Goal: Task Accomplishment & Management: Use online tool/utility

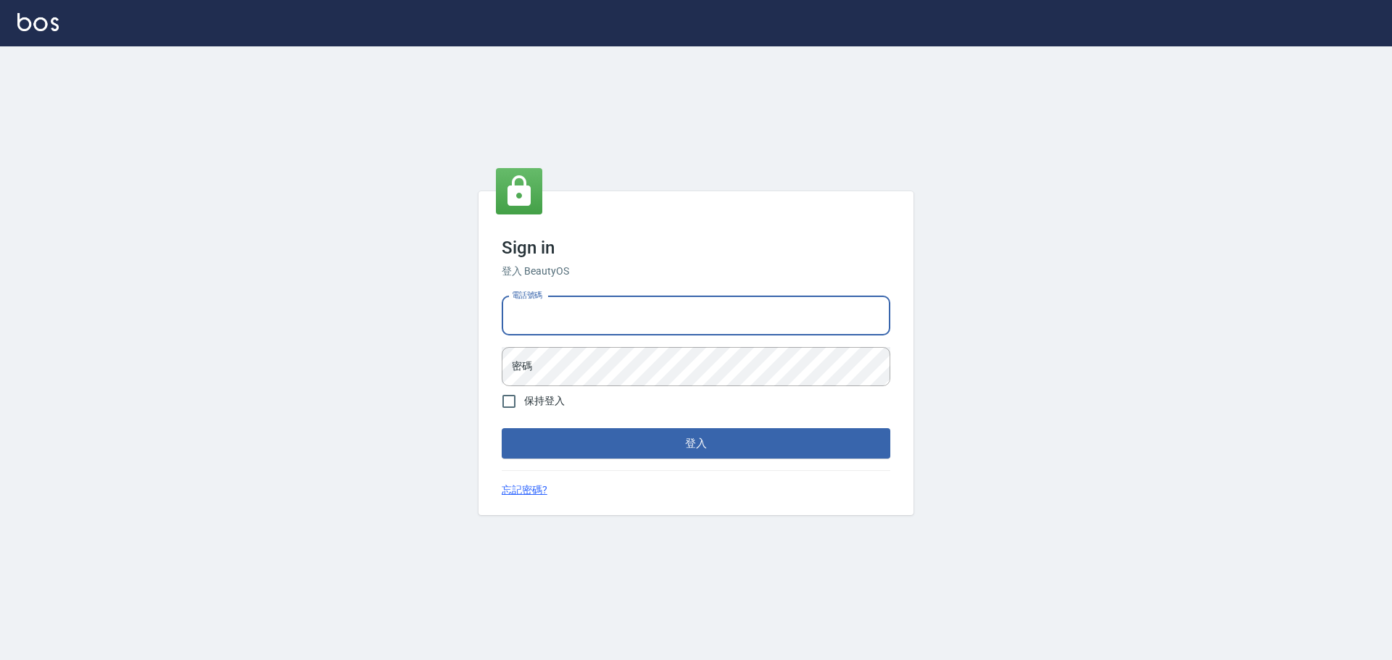
click at [614, 316] on input "電話號碼" at bounding box center [696, 315] width 389 height 39
type input "0989189977"
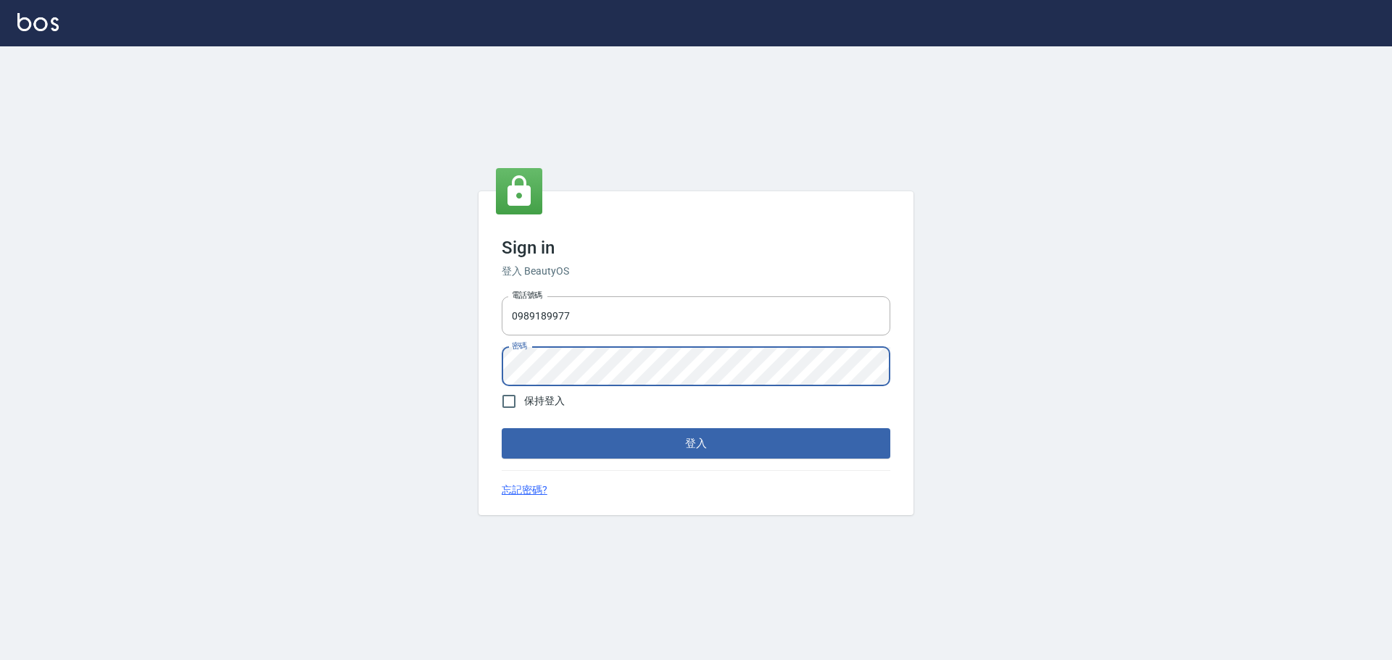
click at [502, 428] on button "登入" at bounding box center [696, 443] width 389 height 30
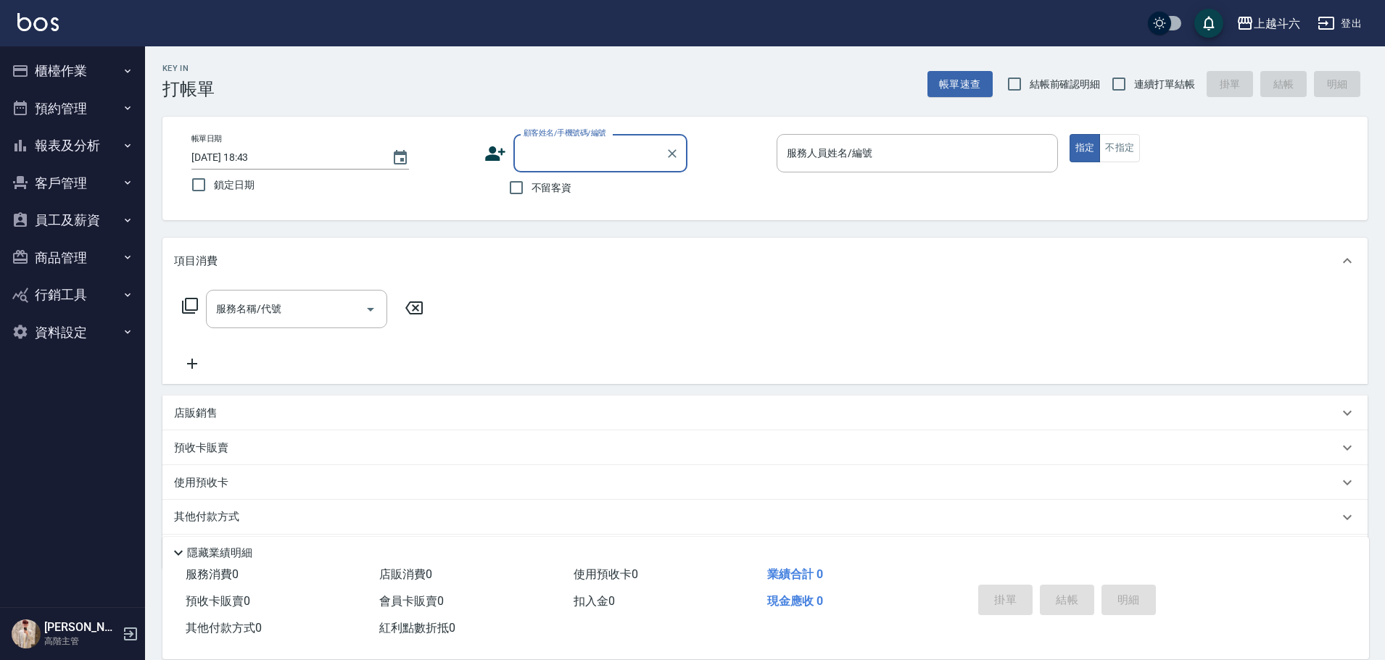
click at [546, 183] on span "不留客資" at bounding box center [551, 187] width 41 height 15
click at [531, 183] on input "不留客資" at bounding box center [516, 188] width 30 height 30
checkbox input "true"
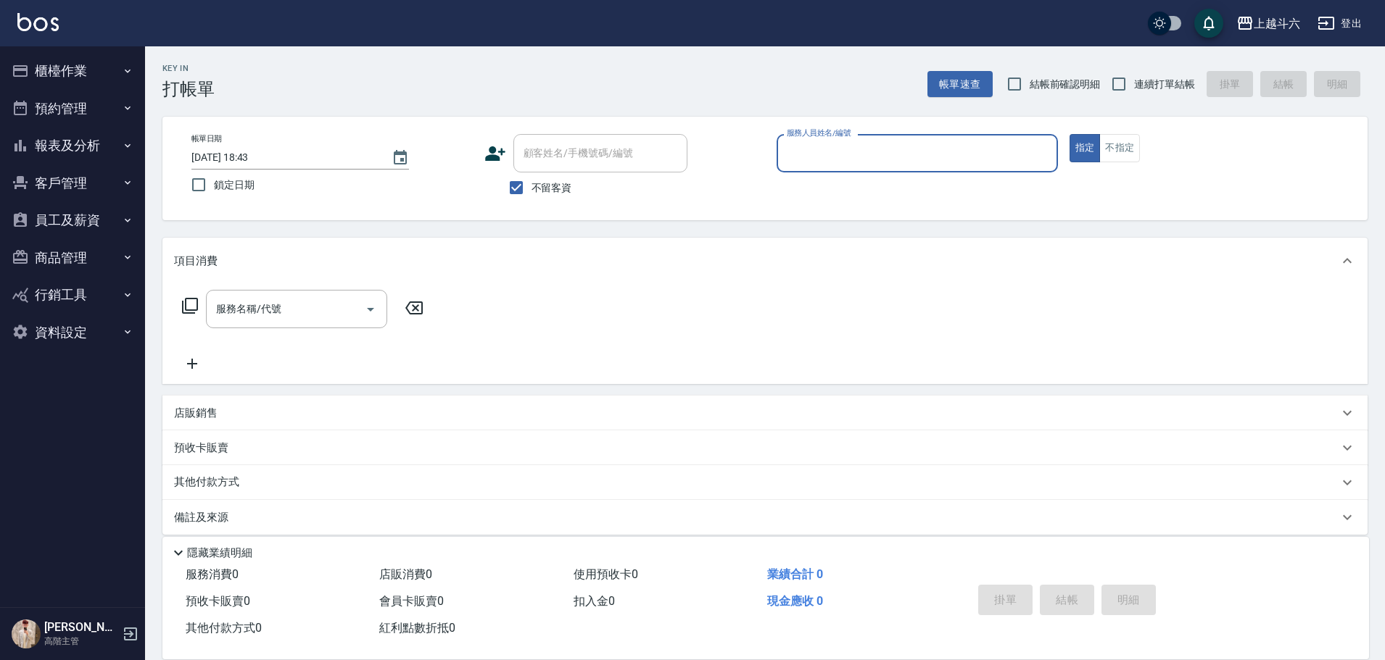
click at [1147, 83] on span "連續打單結帳" at bounding box center [1164, 84] width 61 height 15
click at [1134, 83] on input "連續打單結帳" at bounding box center [1118, 84] width 30 height 30
checkbox input "true"
click at [884, 149] on input "服務人員姓名/編號" at bounding box center [917, 153] width 268 height 25
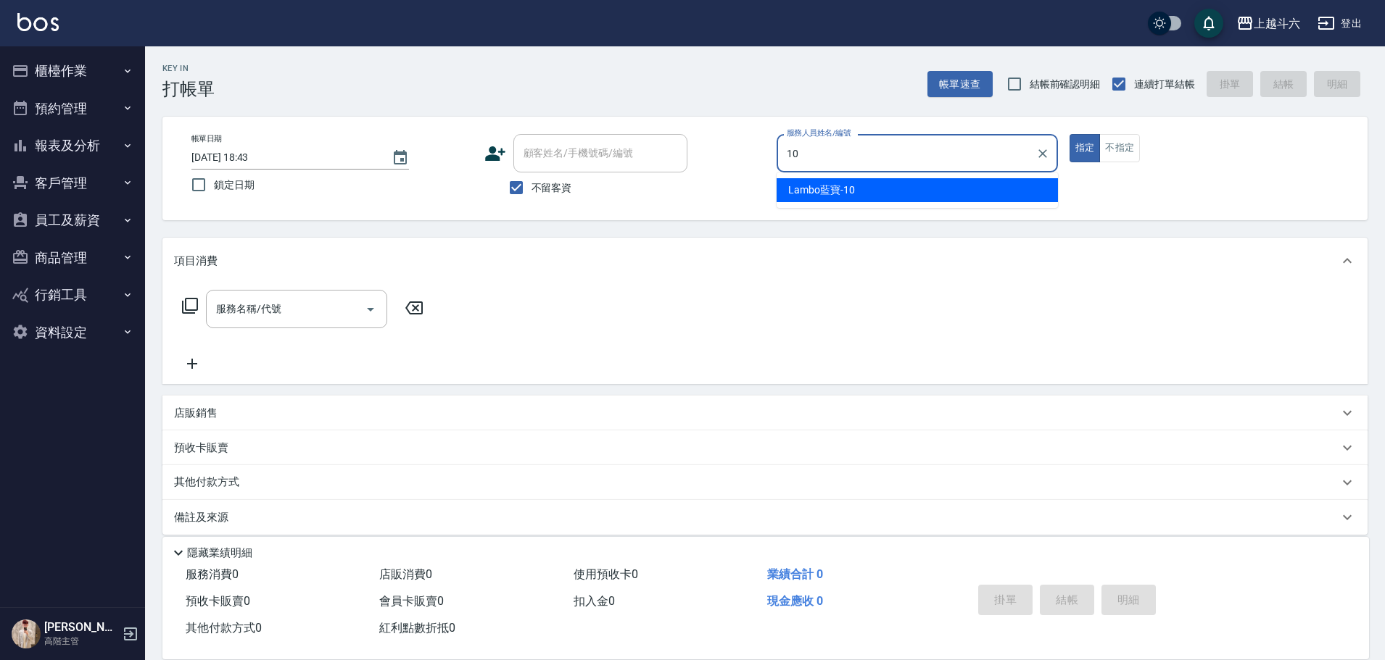
type input "Lambo藍寶-10"
type button "true"
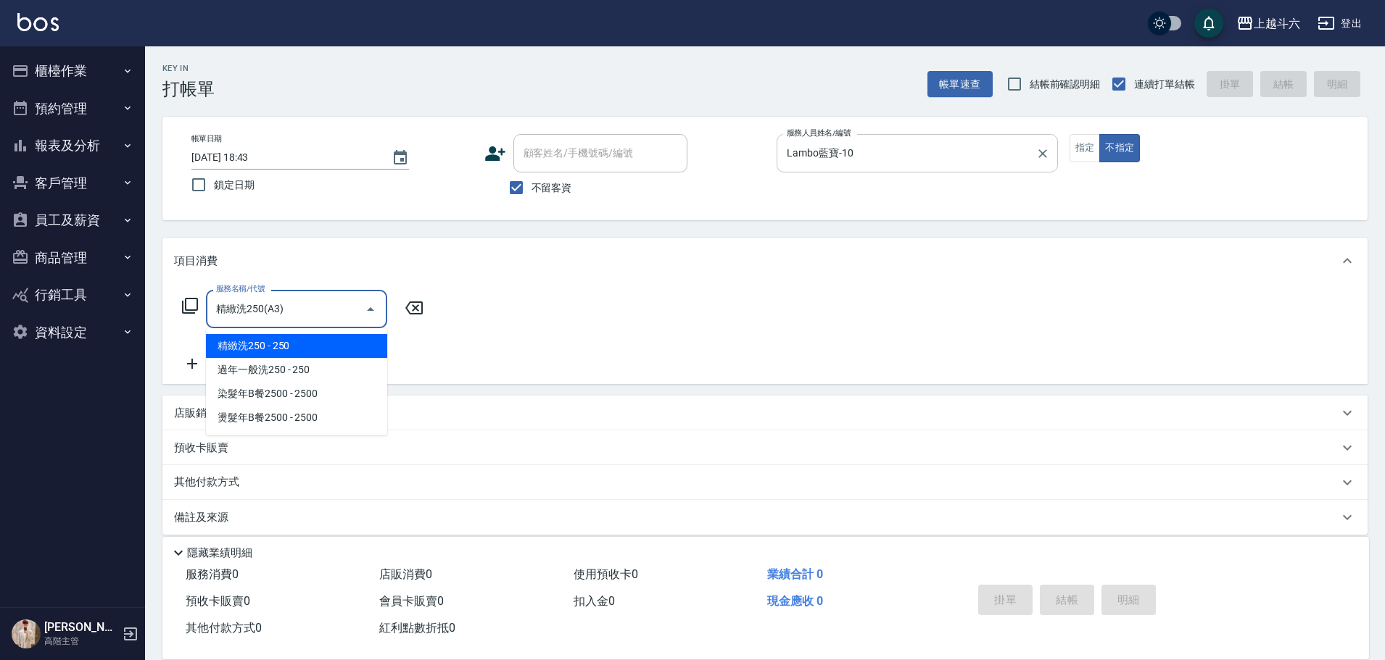
type input "精緻洗250(A3)"
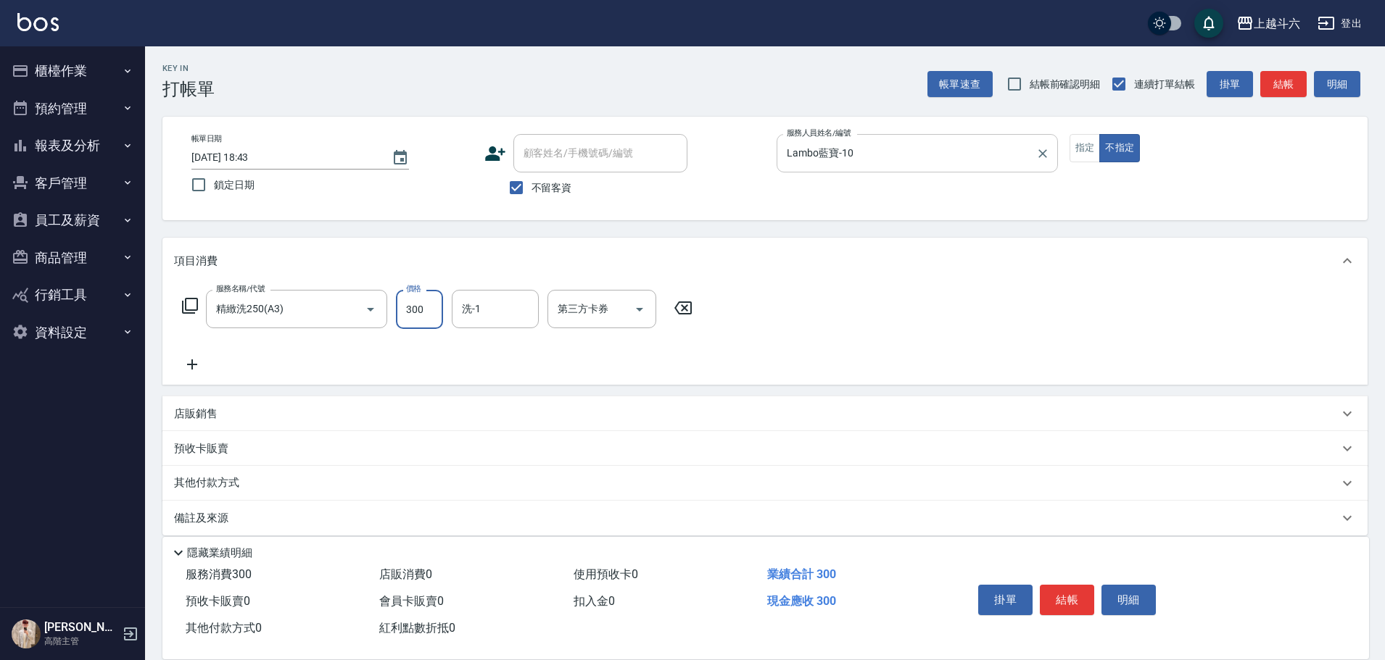
type input "300"
type input "萱芸-32"
click at [1067, 604] on button "結帳" at bounding box center [1066, 600] width 54 height 30
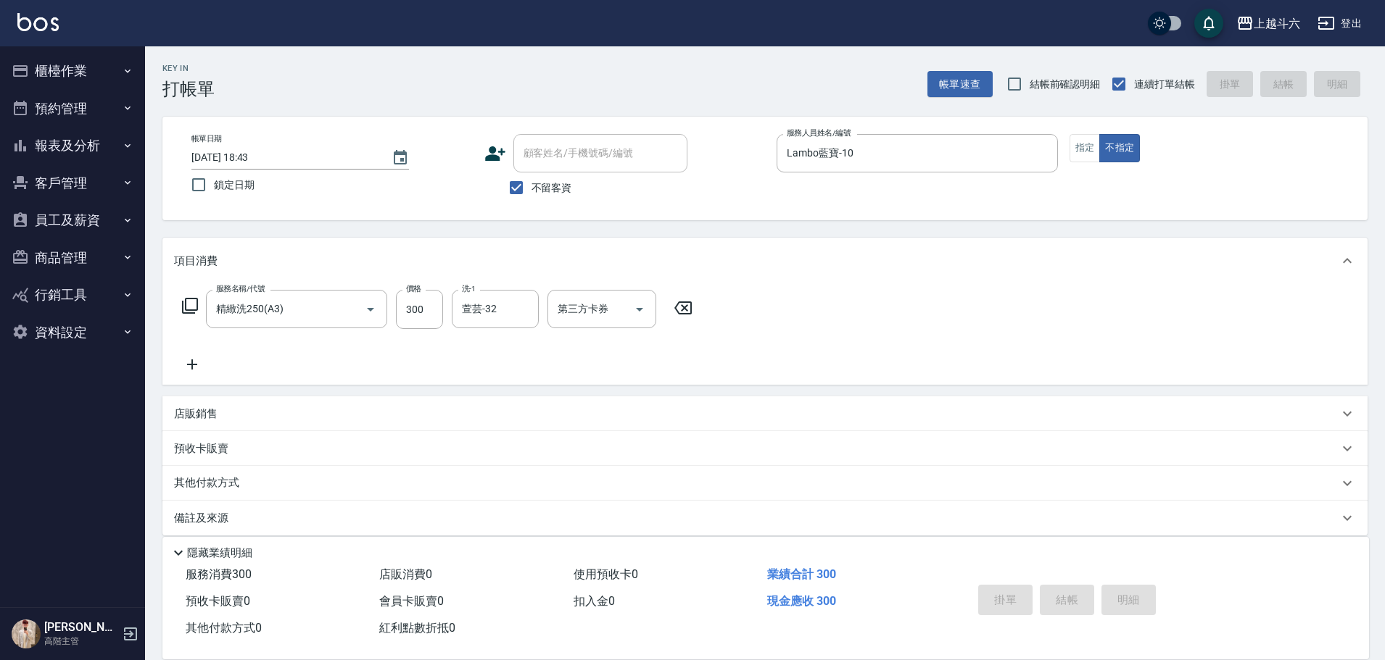
type input "[DATE] 18:44"
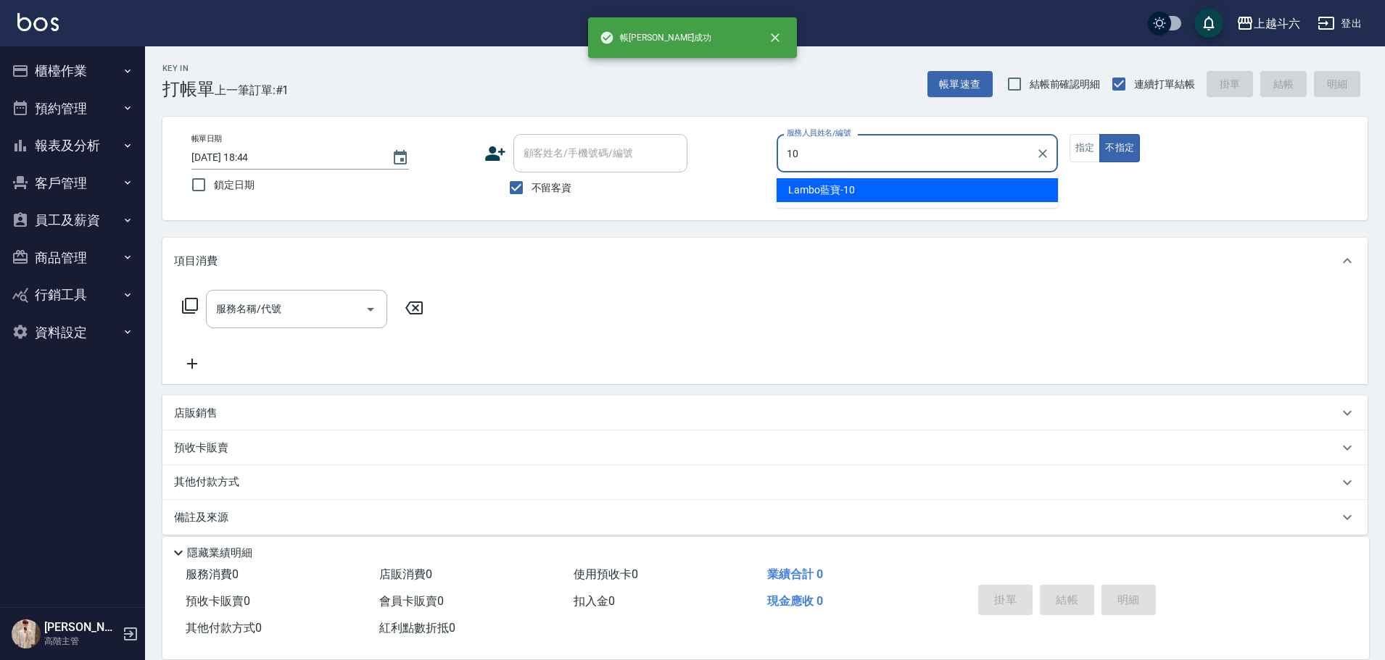
type input "Lambo藍寶-10"
type button "false"
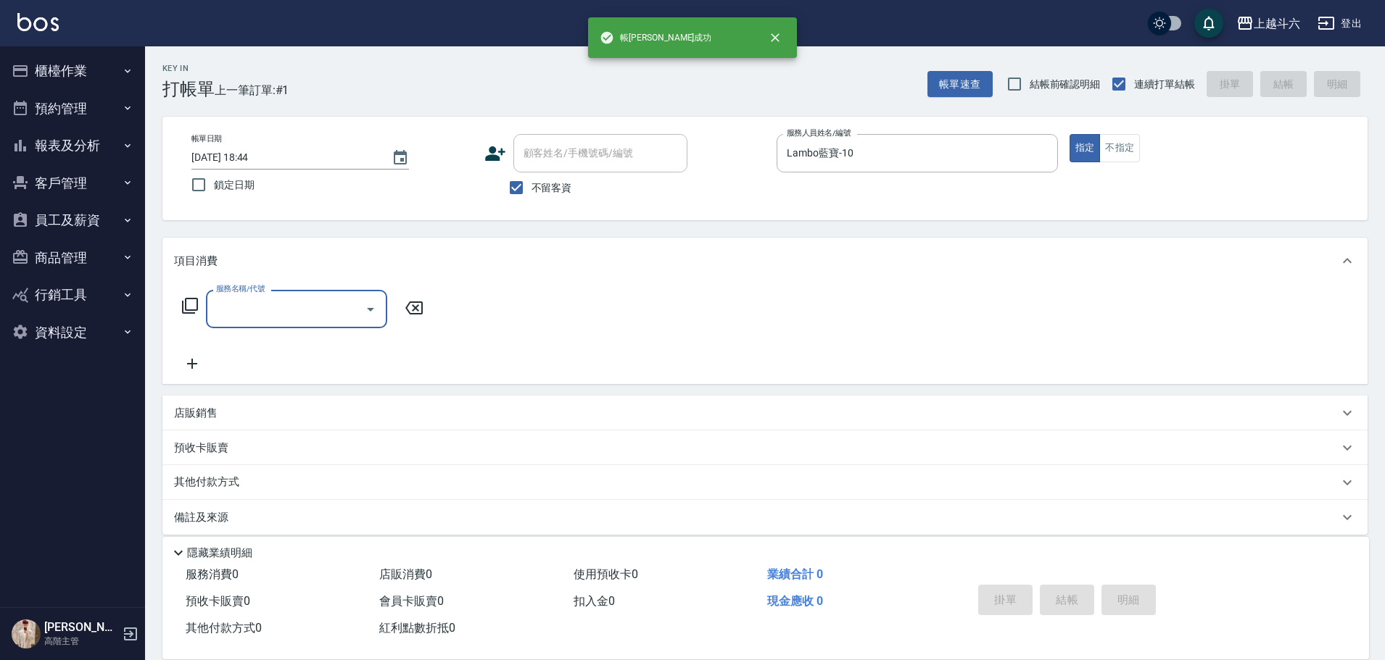
type input "e"
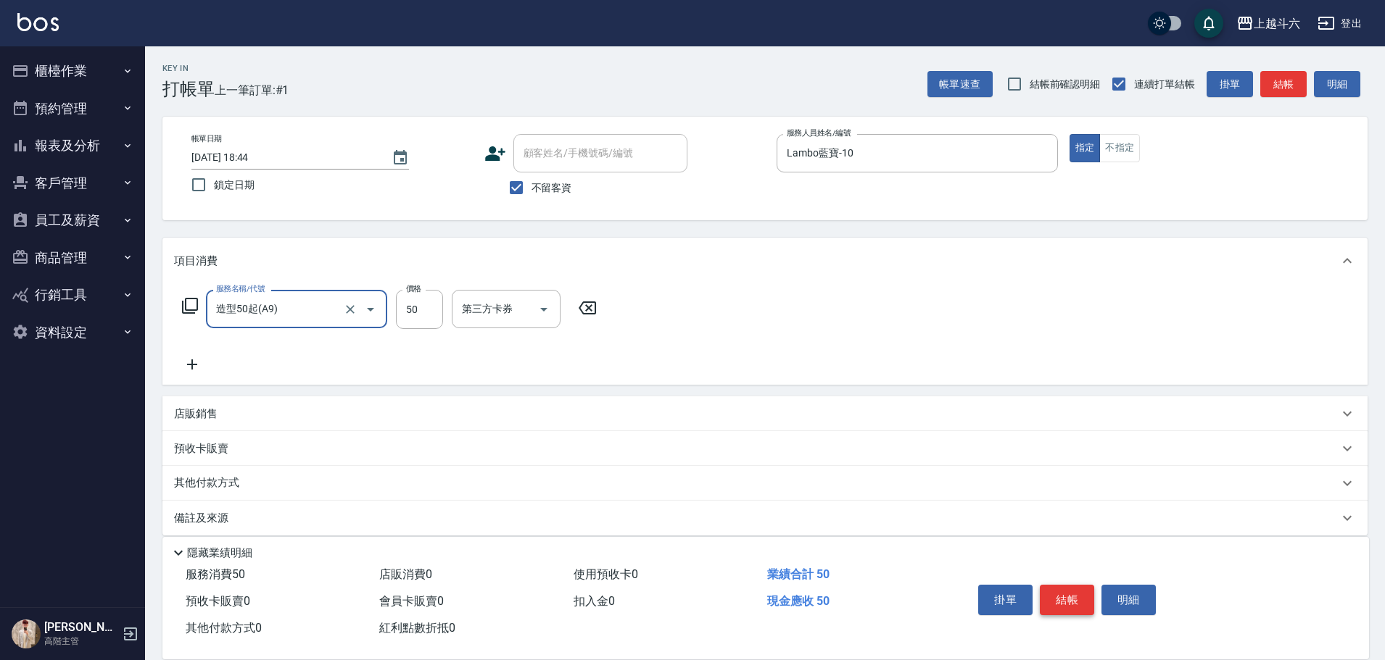
type input "造型50起(A9)"
type input "250"
click at [1064, 604] on button "結帳" at bounding box center [1066, 600] width 54 height 30
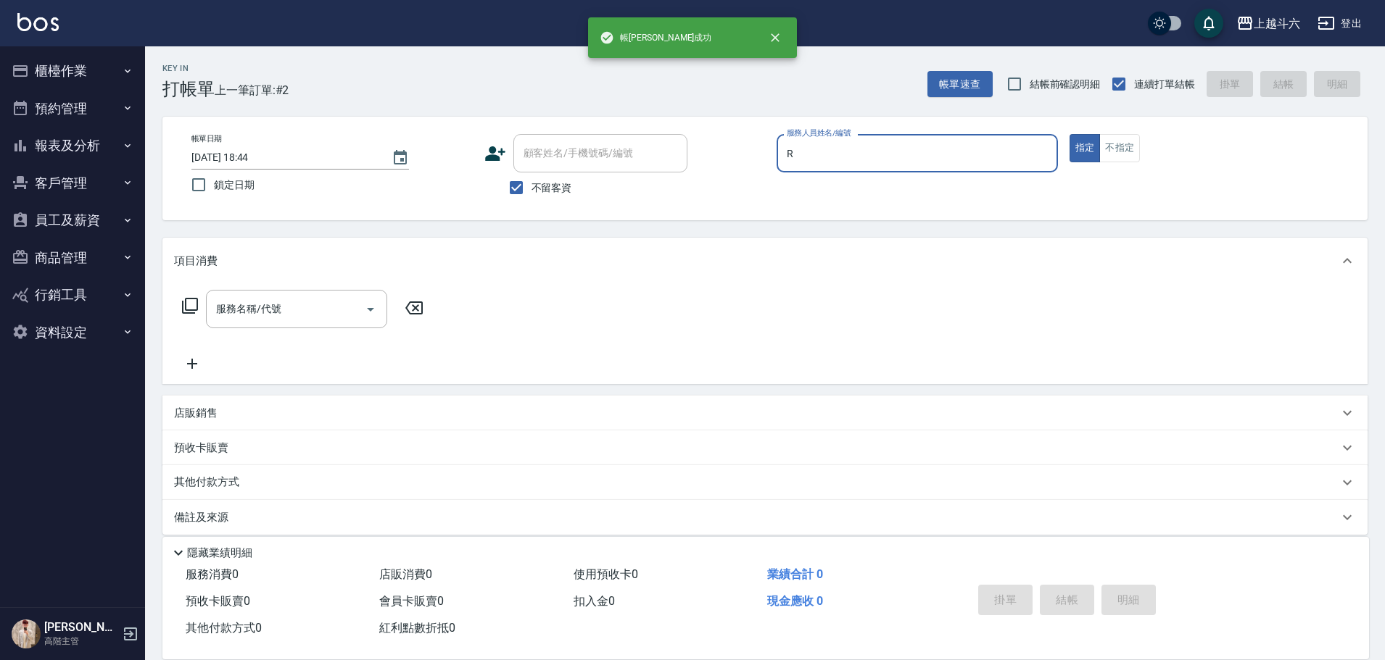
type input "[PERSON_NAME]"
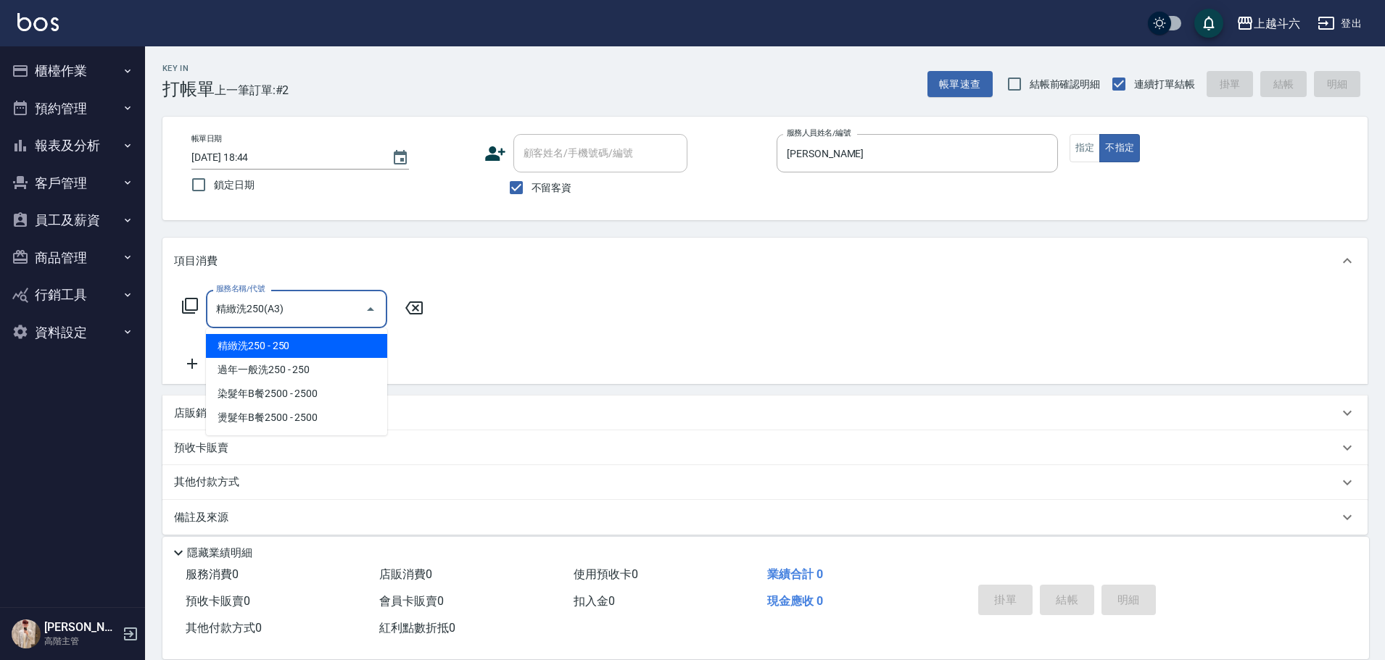
type input "精緻洗250(A3)"
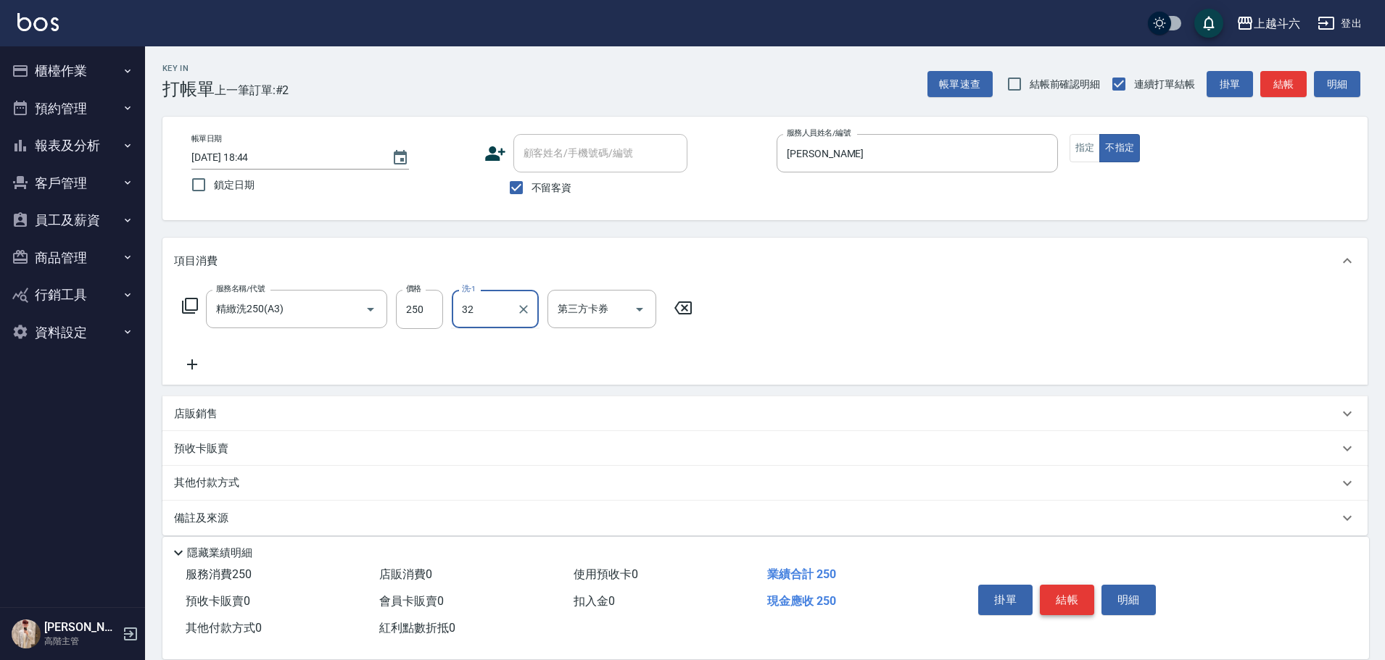
type input "萱芸-32"
click at [1064, 604] on button "結帳" at bounding box center [1066, 600] width 54 height 30
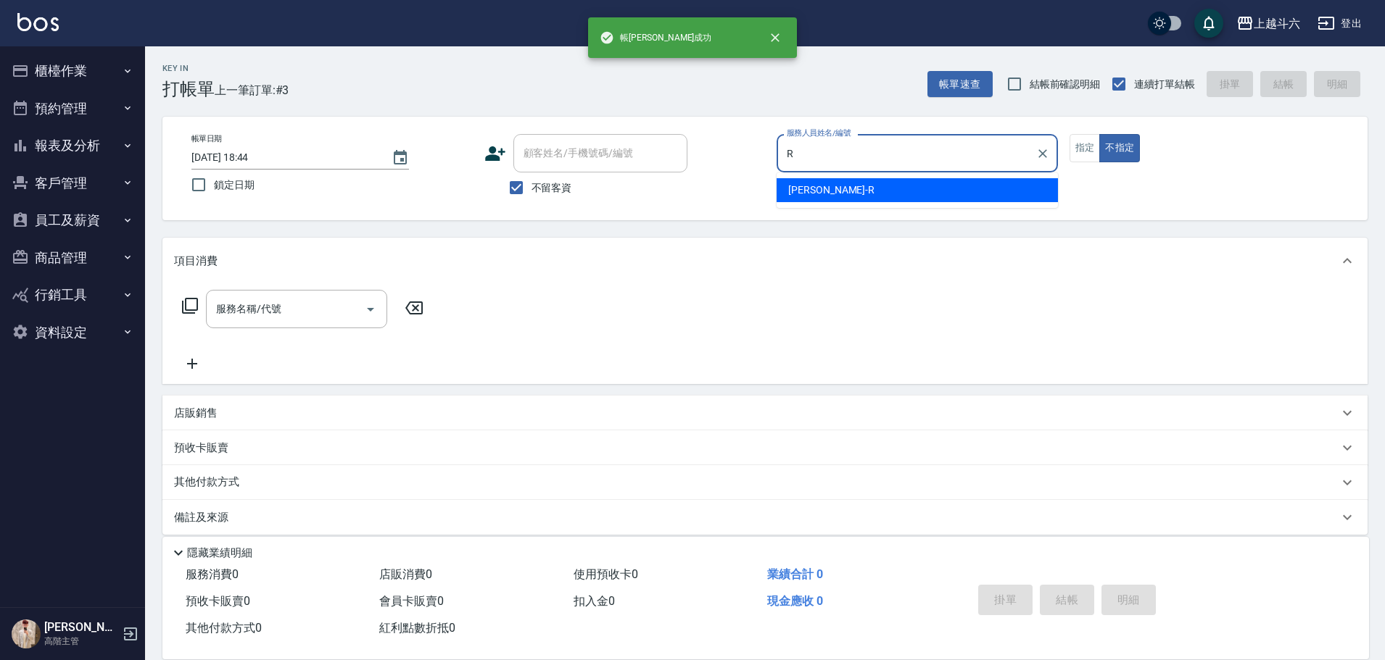
type input "[PERSON_NAME]"
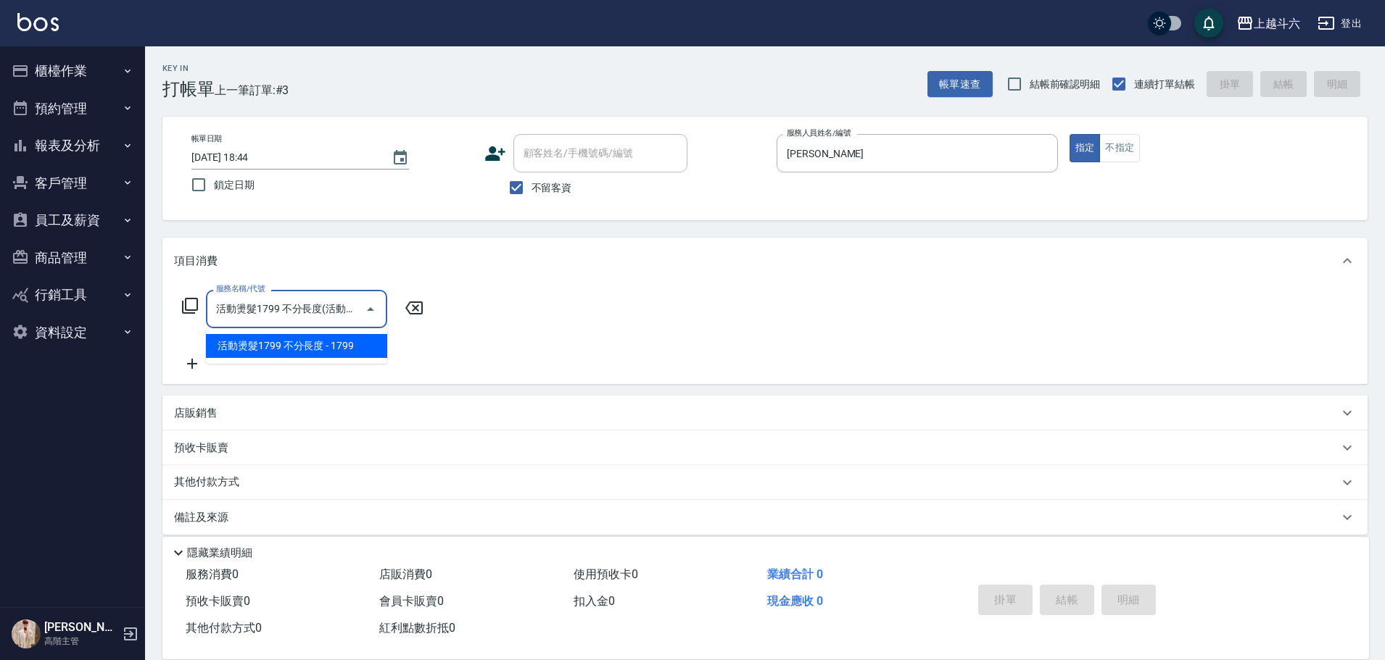
type input "活動燙髮1799 不分長度"
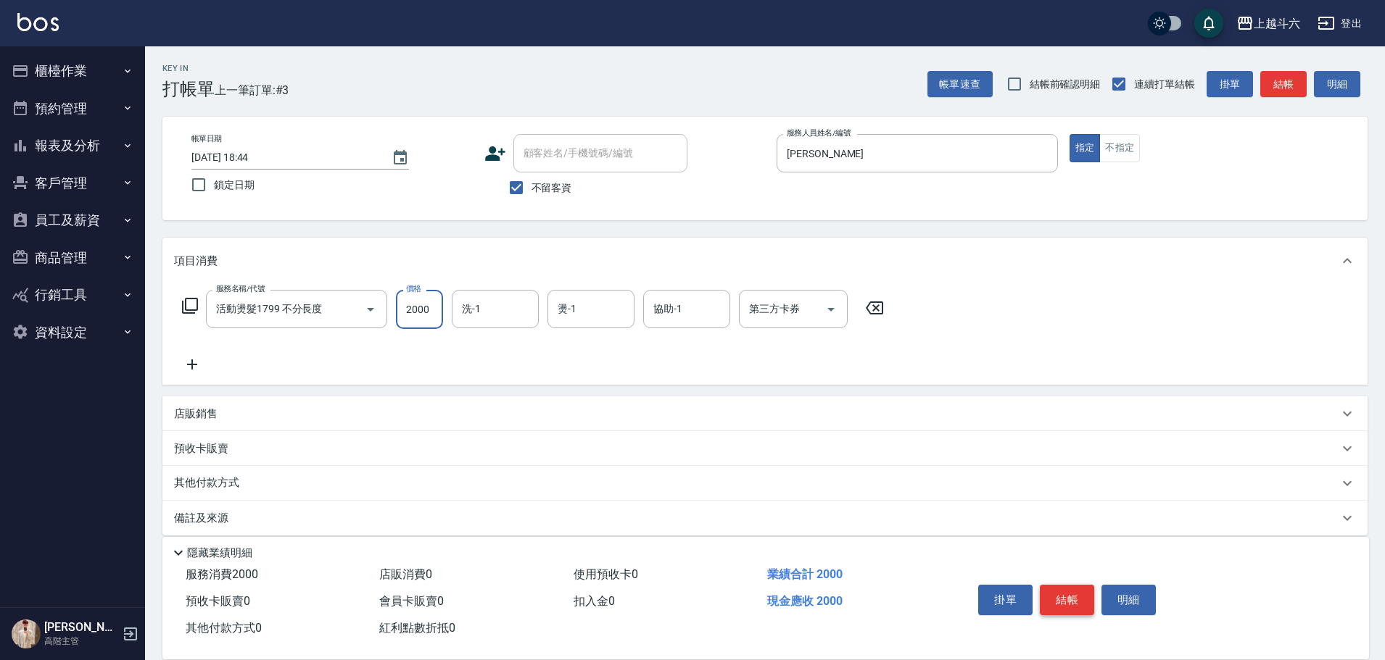
type input "2000"
type input "萱芸-32"
type input "[PERSON_NAME]"
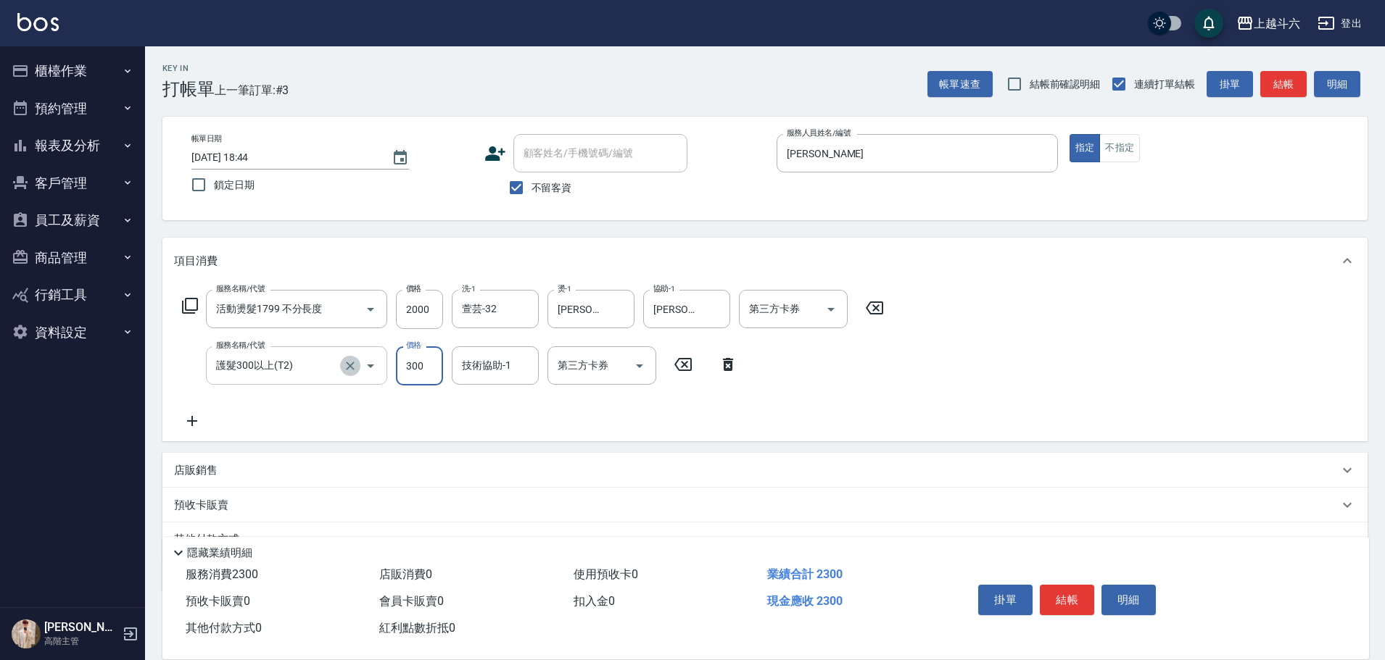
click at [345, 371] on icon "Clear" at bounding box center [350, 366] width 14 height 14
type input "護髮300以上(T2)"
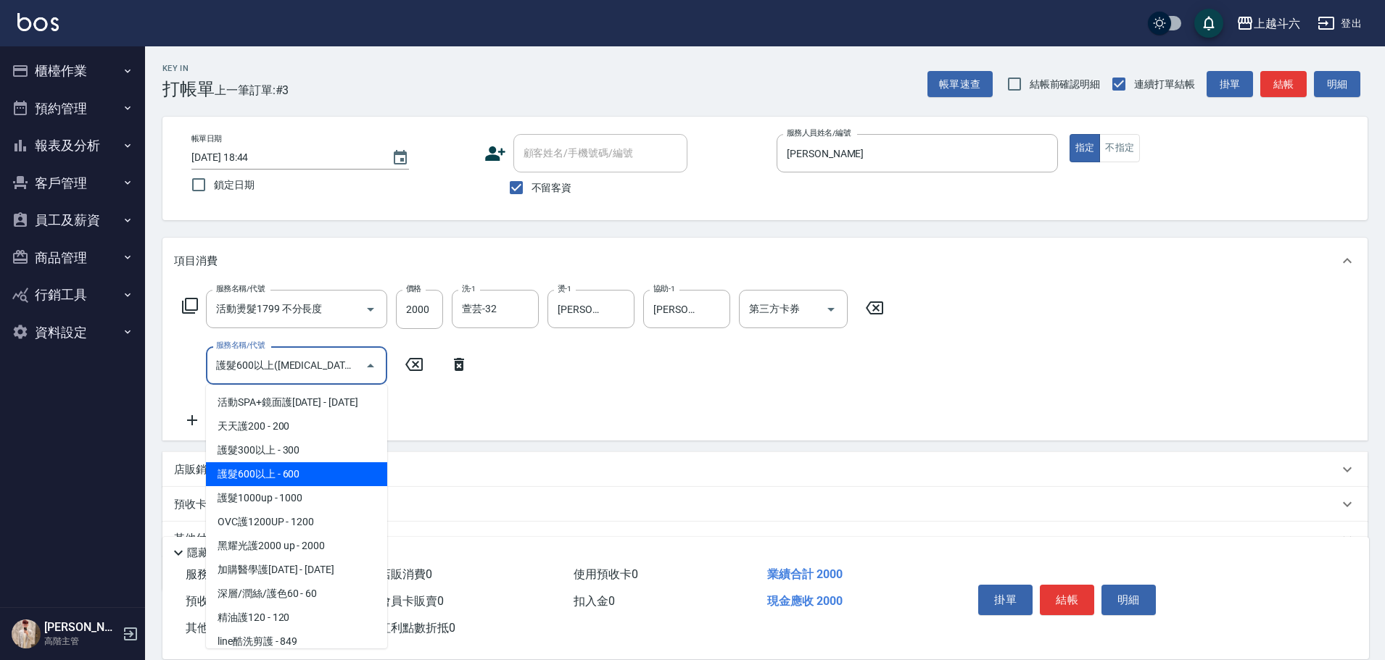
type input "護髮600以上([MEDICAL_DATA])"
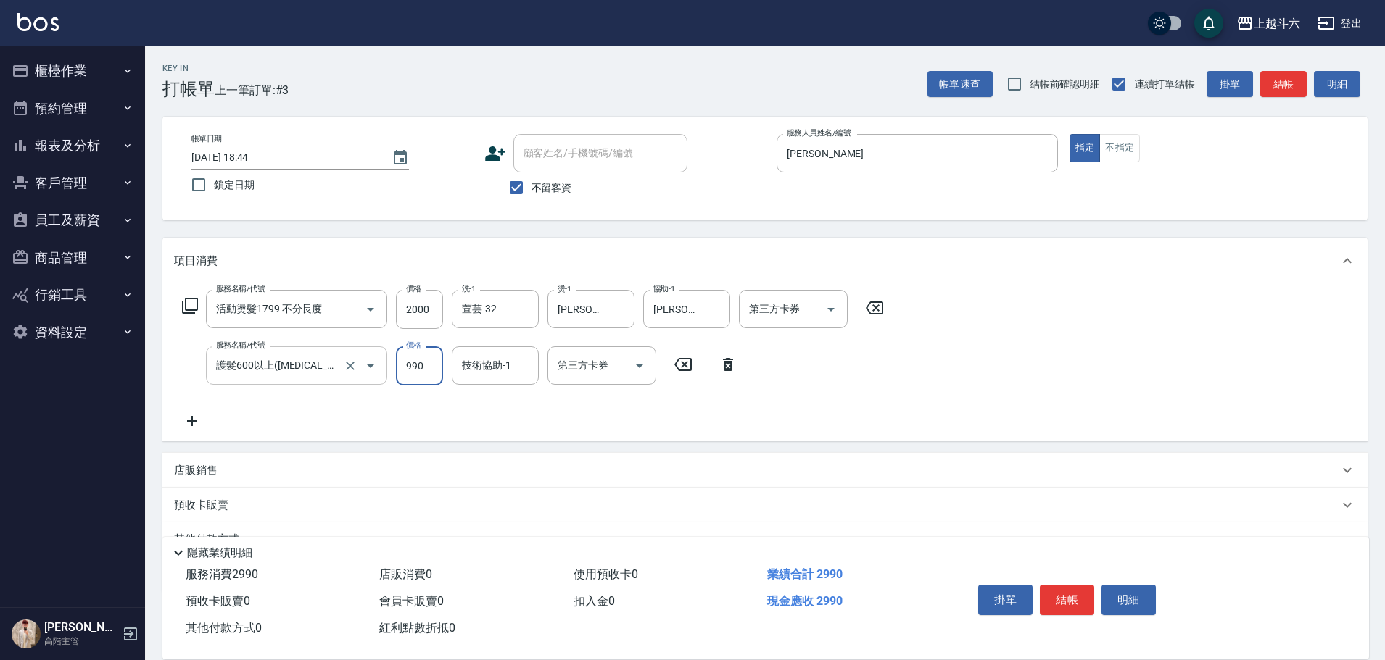
type input "990"
type input "萱芸-32"
click at [1071, 589] on button "結帳" at bounding box center [1066, 600] width 54 height 30
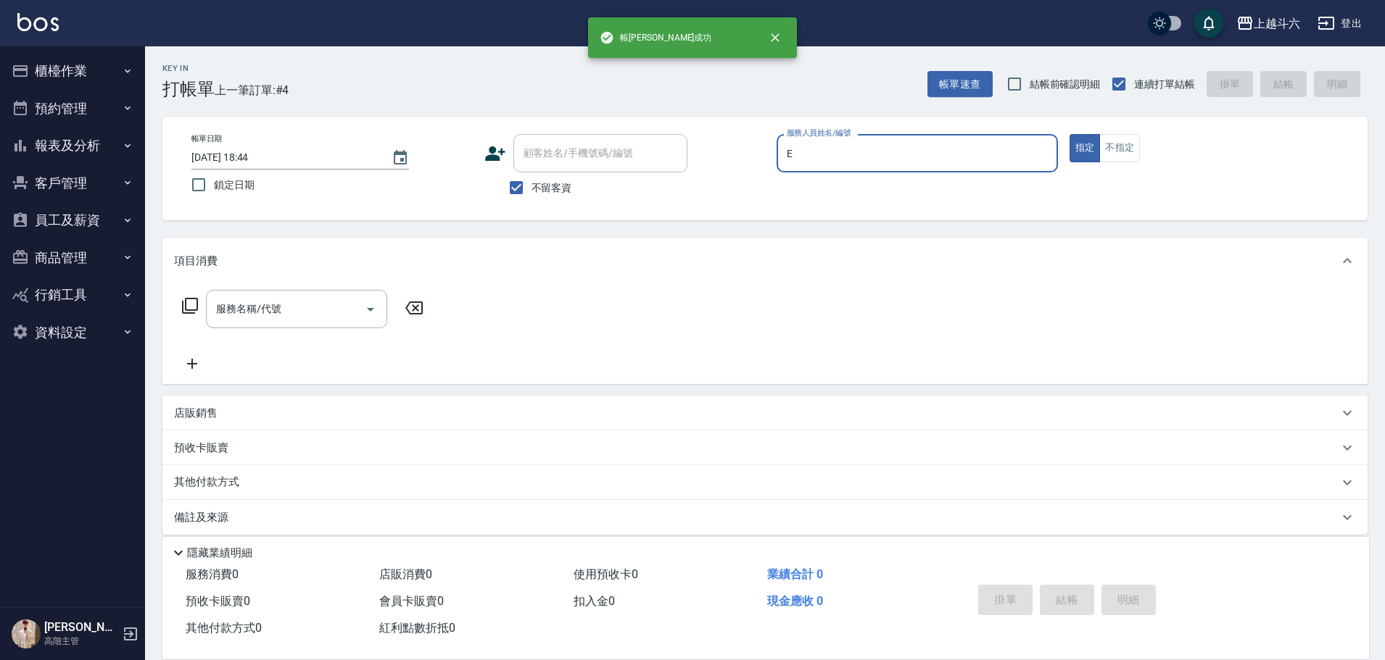
type input "[PERSON_NAME]"
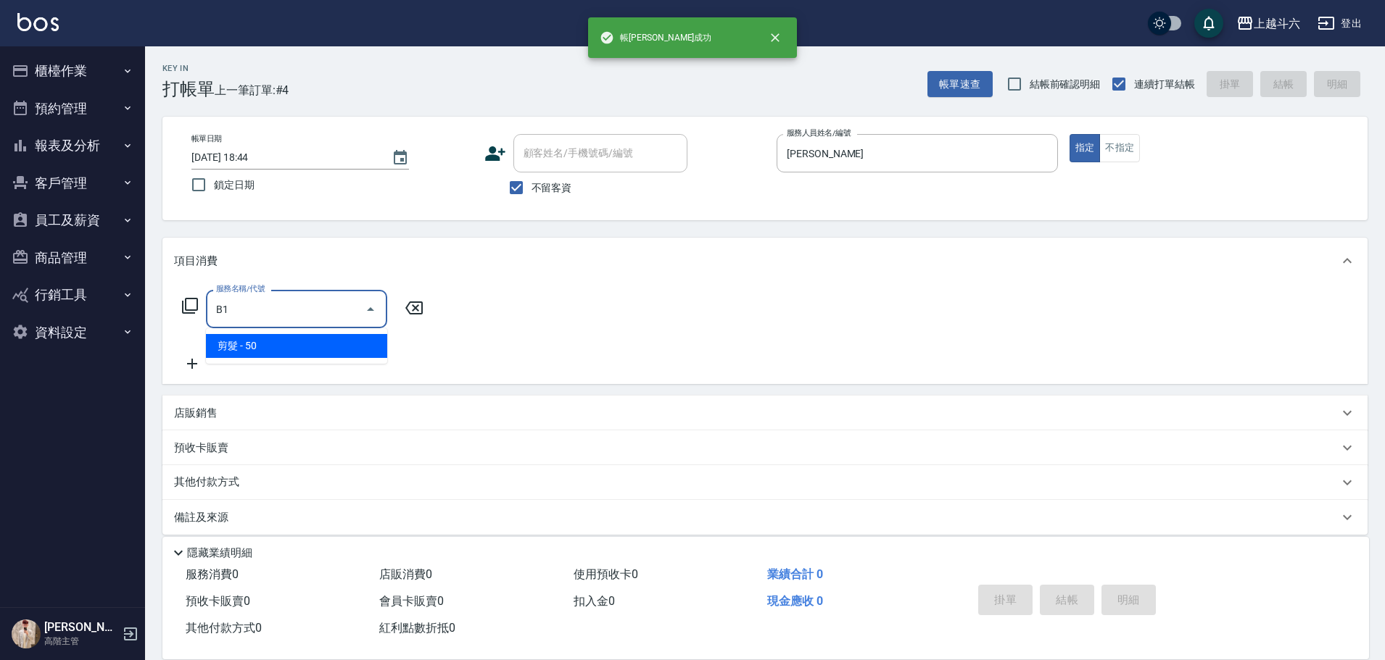
type input "剪髮(B1)"
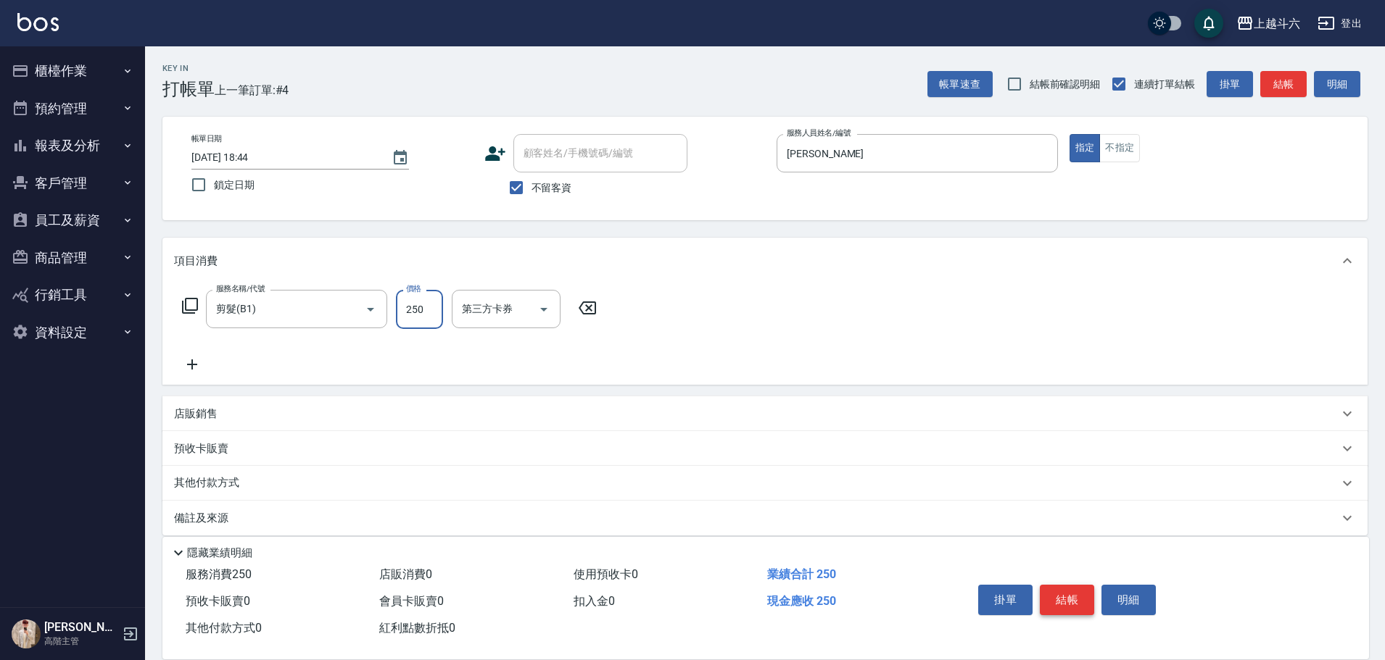
type input "250"
click at [1071, 589] on button "結帳" at bounding box center [1066, 600] width 54 height 30
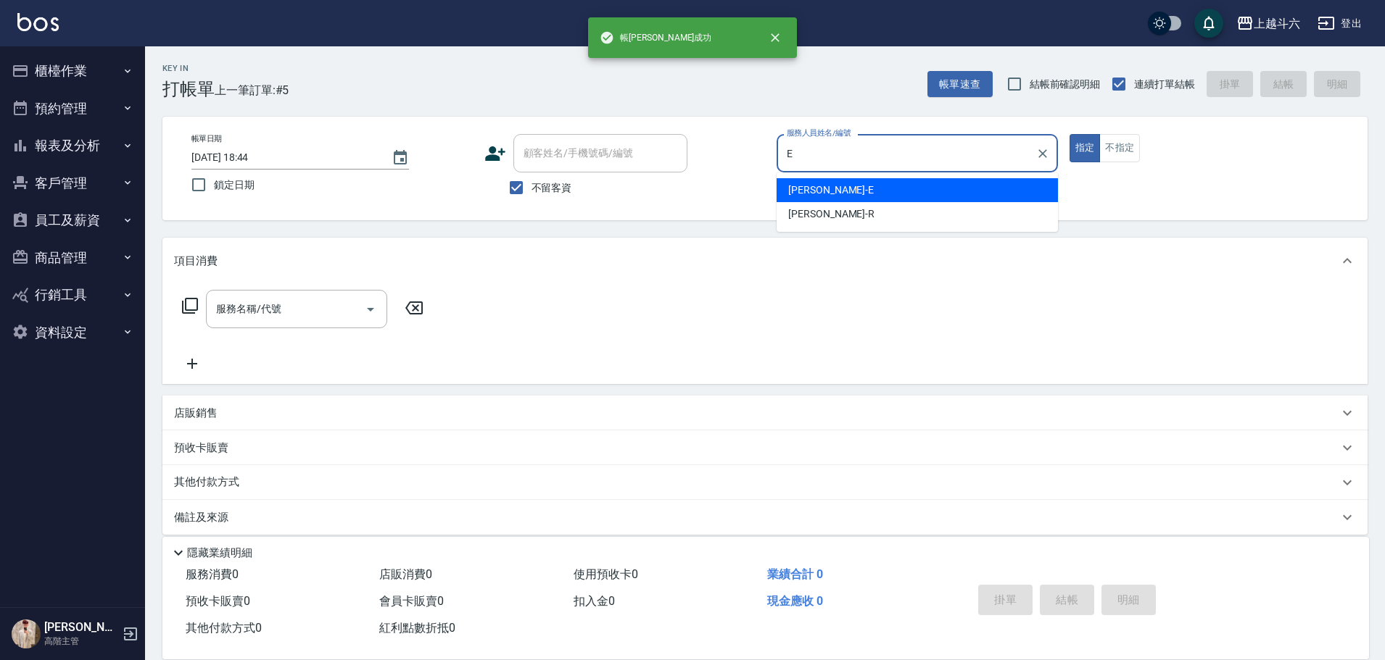
type input "[PERSON_NAME]"
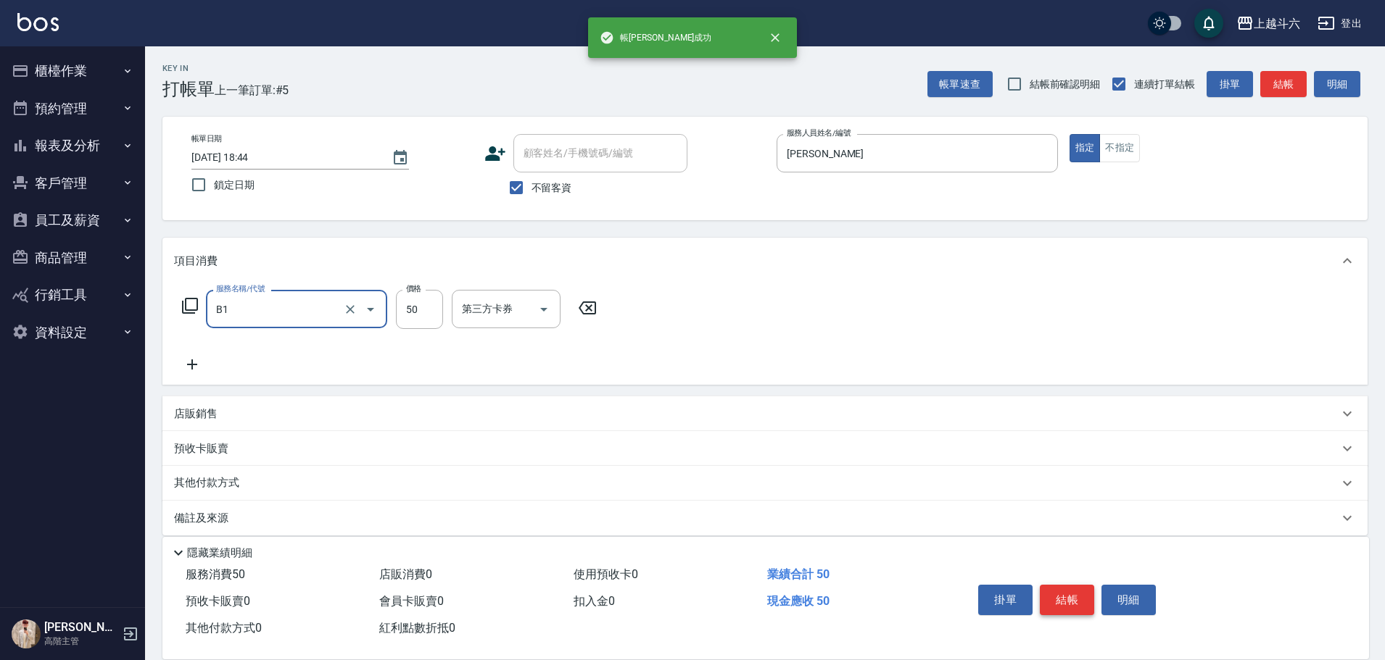
type input "剪髮(B1)"
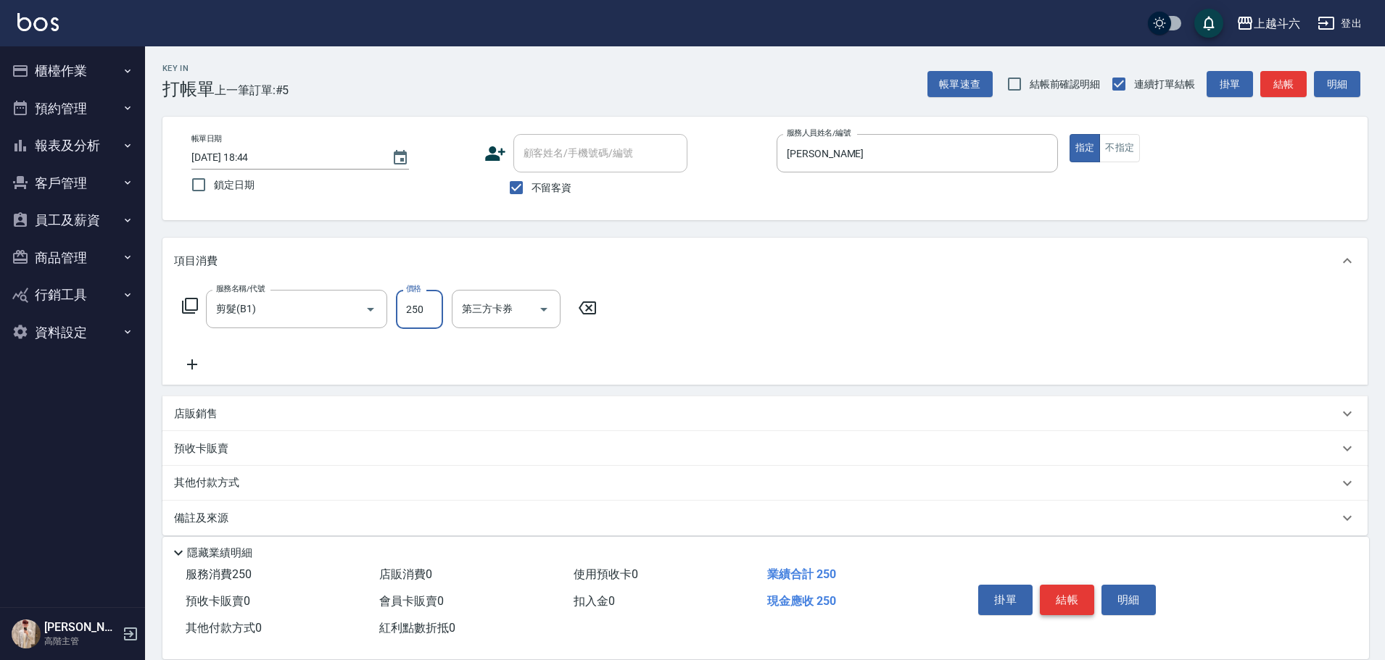
type input "250"
click at [1071, 589] on button "結帳" at bounding box center [1066, 600] width 54 height 30
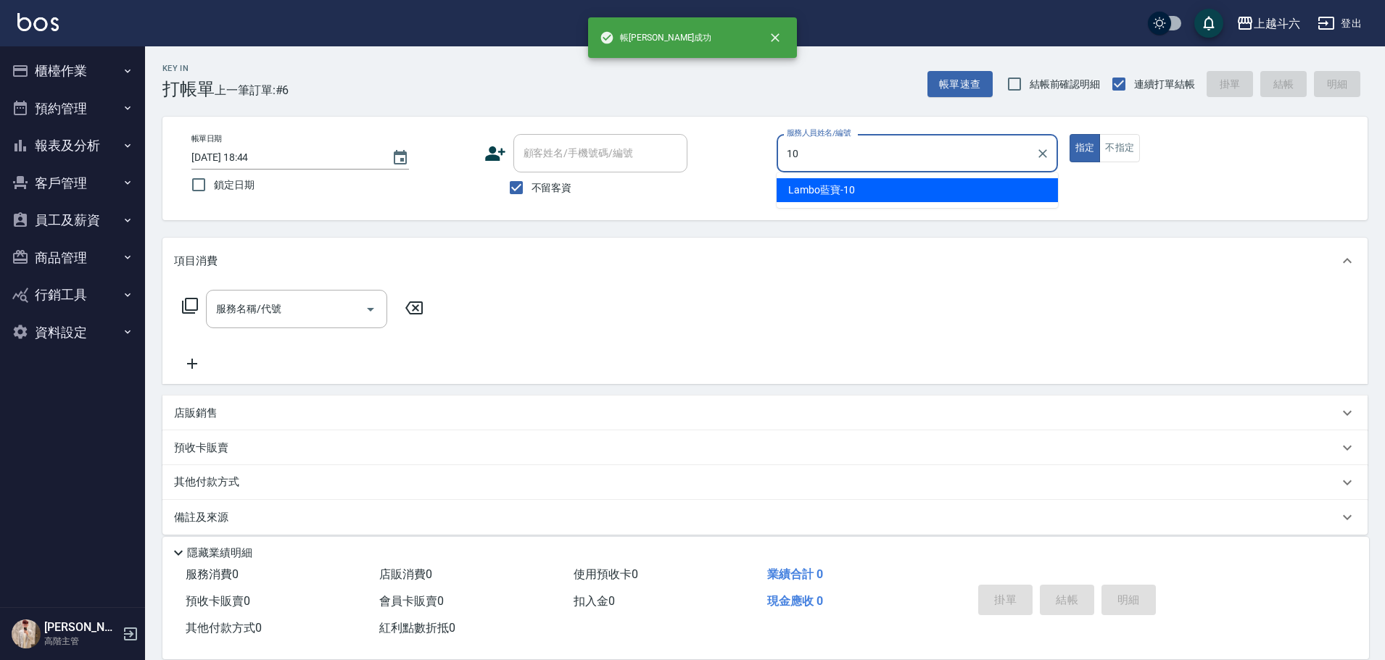
type input "Lambo藍寶-10"
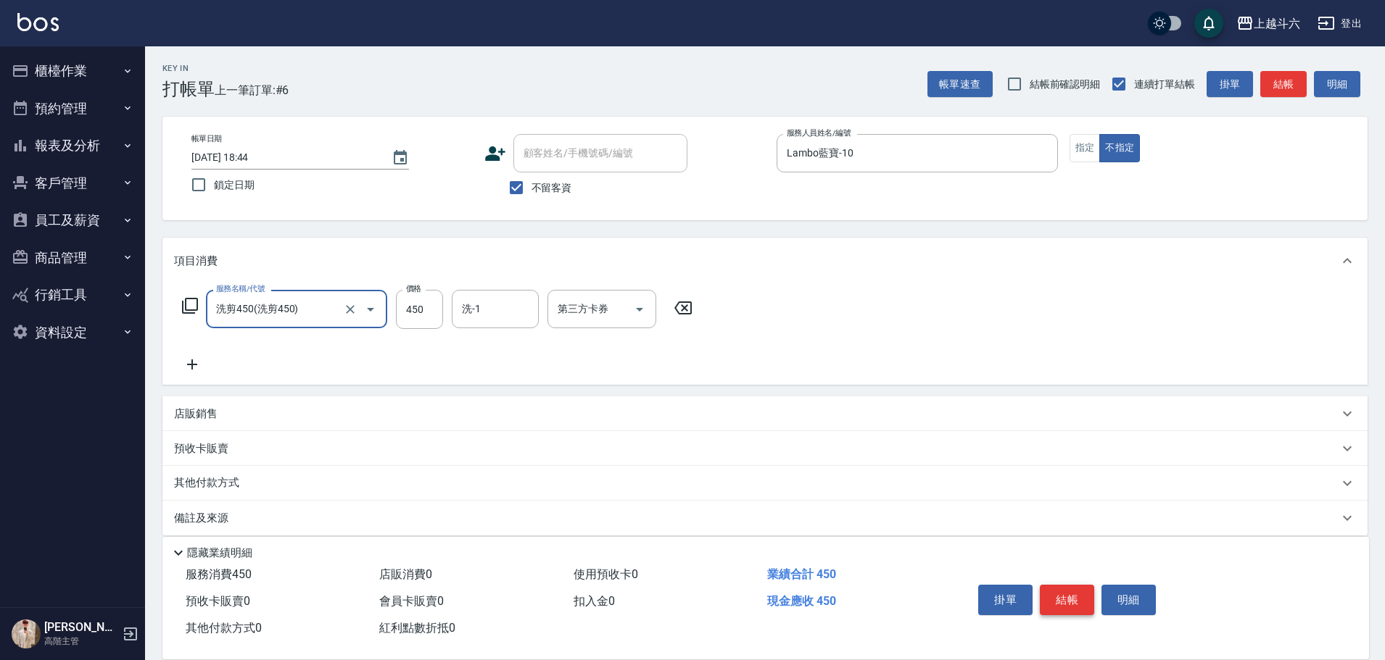
type input "洗剪450"
type input "萱芸-32"
click at [1071, 589] on button "結帳" at bounding box center [1066, 600] width 54 height 30
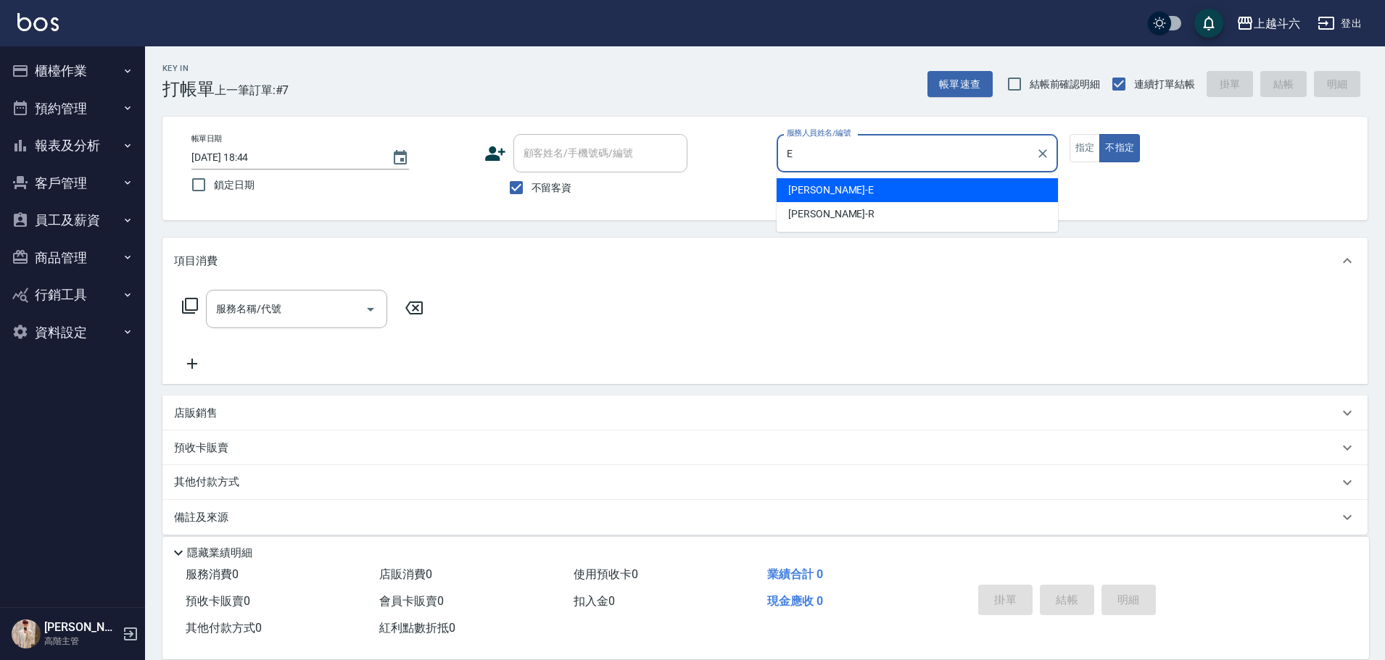
type input "[PERSON_NAME]"
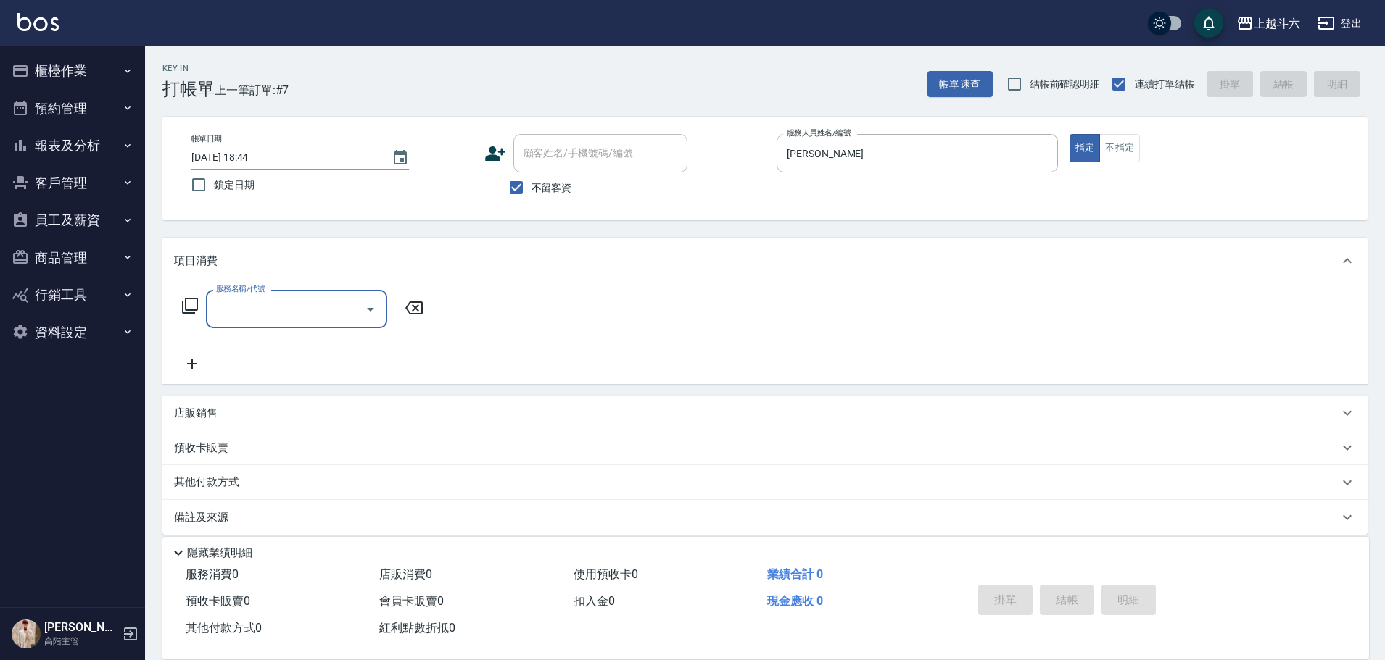
type input "B"
type input "剪髮(B1)"
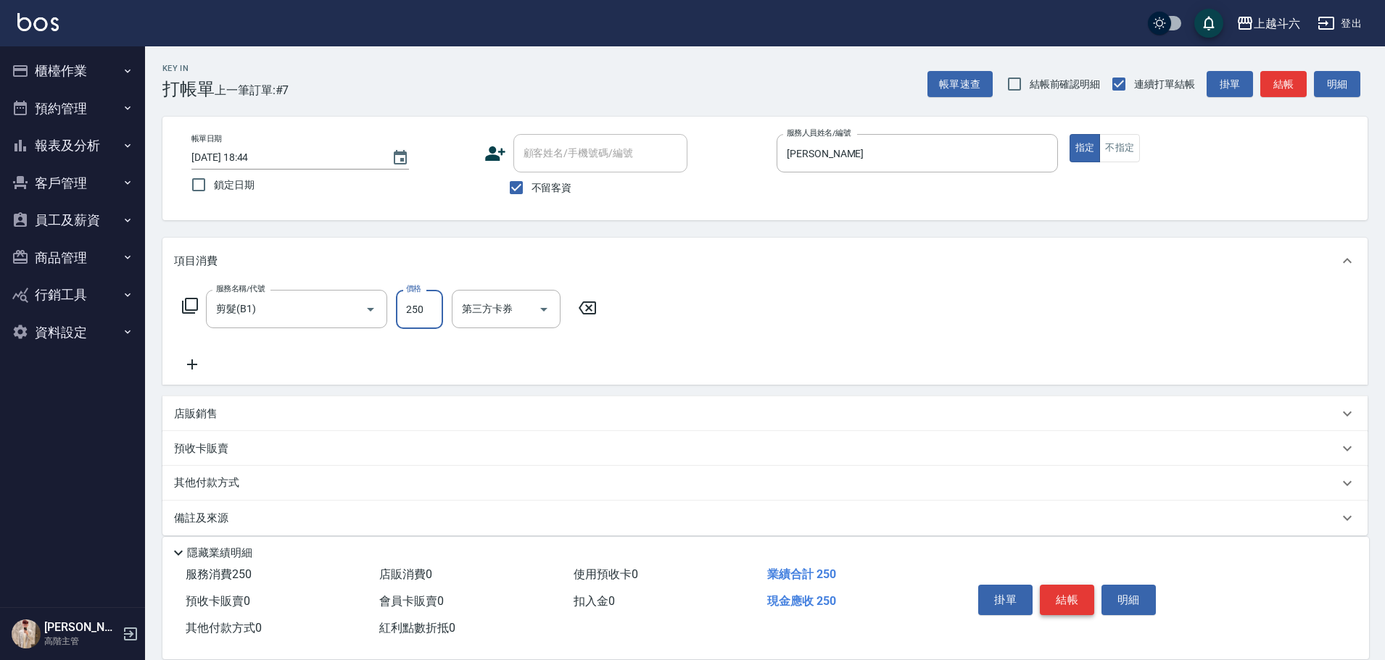
type input "250"
click at [1071, 589] on button "結帳" at bounding box center [1066, 600] width 54 height 30
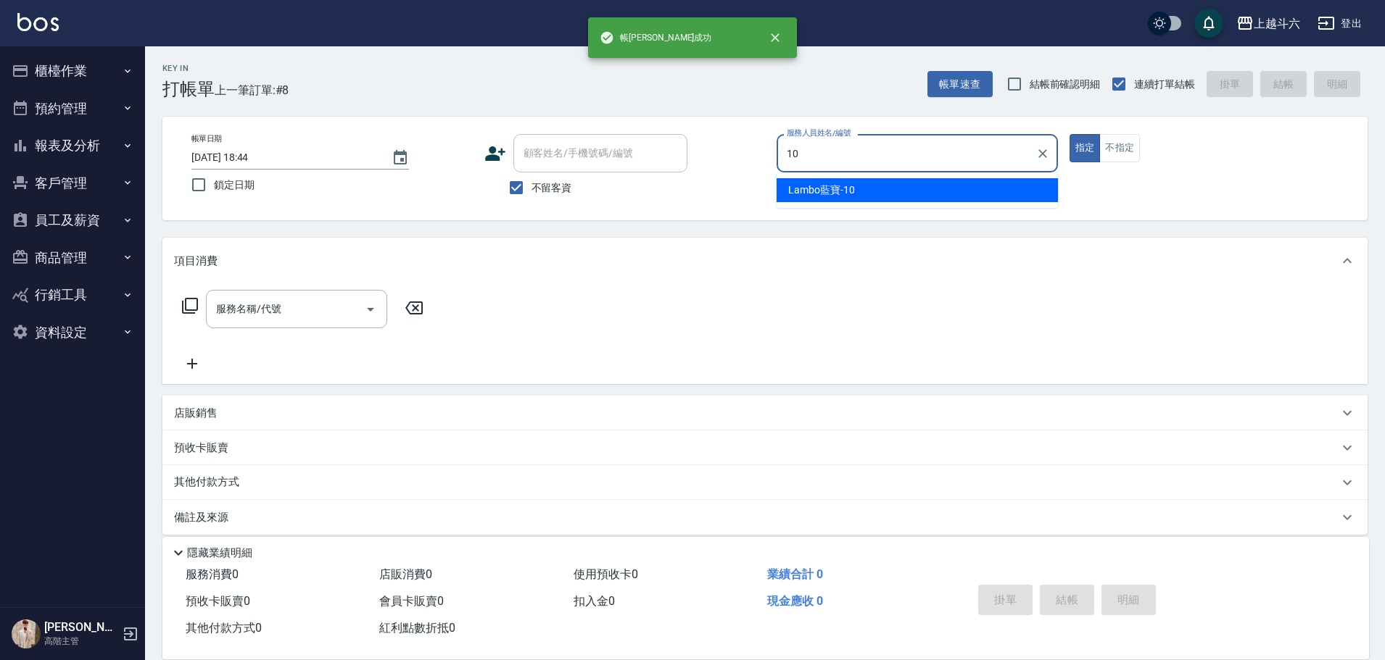
type input "Lambo藍寶-10"
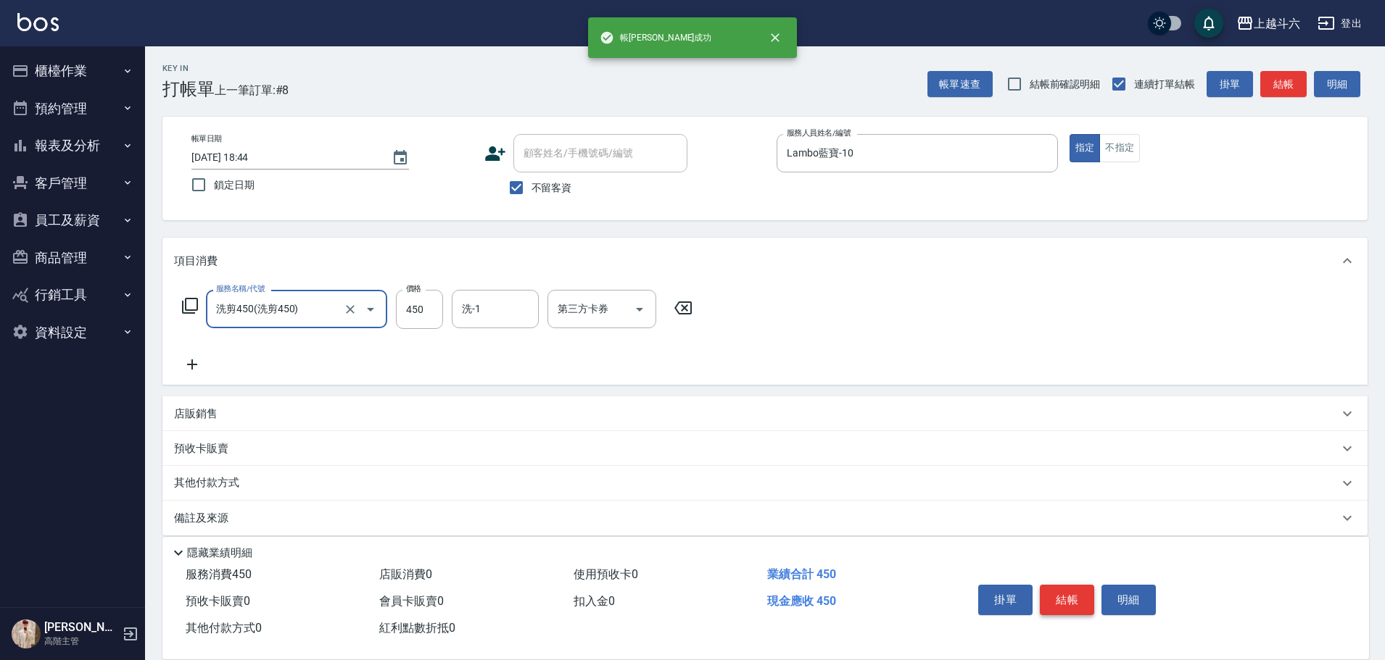
type input "洗剪450"
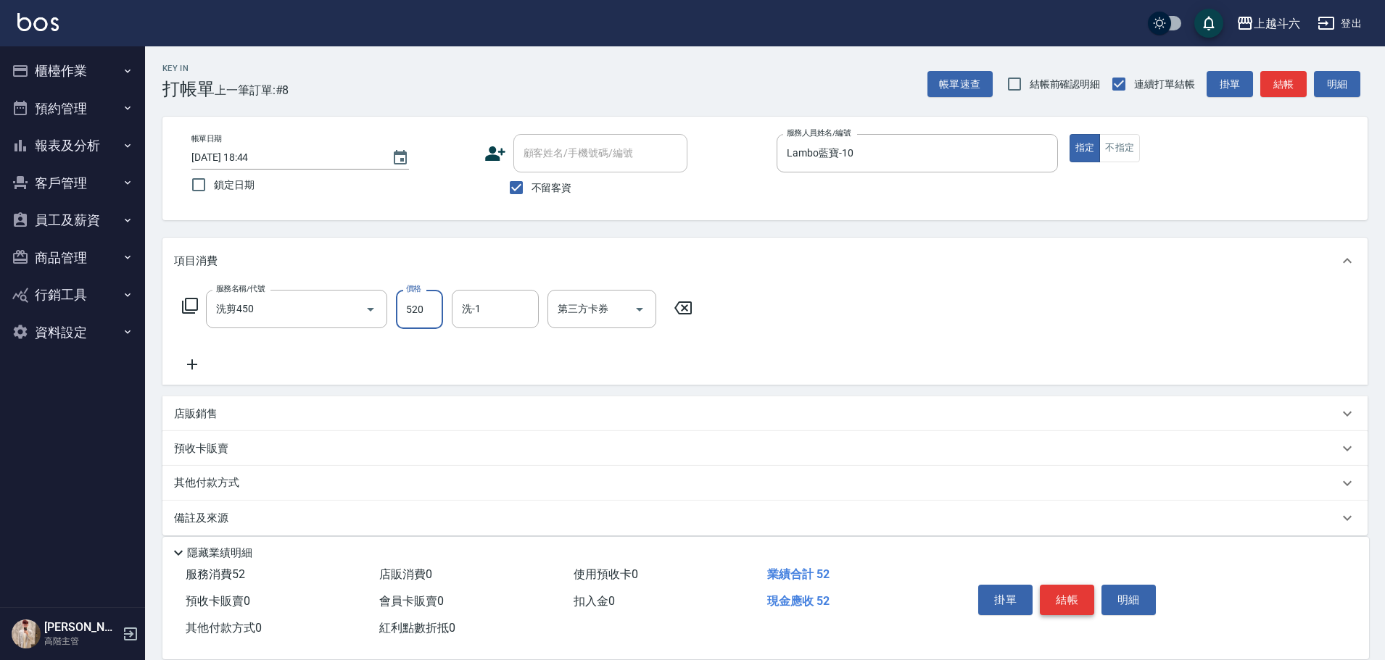
type input "520"
type input "萱芸-32"
click at [1071, 589] on button "結帳" at bounding box center [1066, 600] width 54 height 30
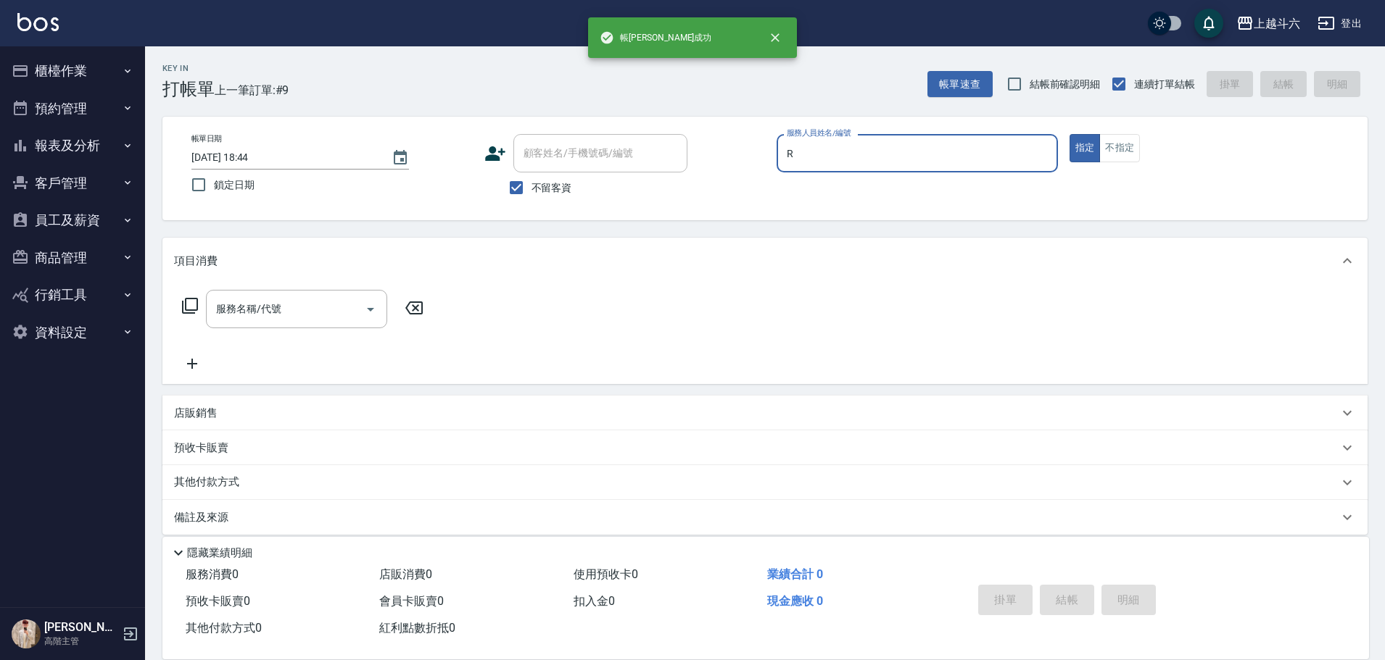
type input "[PERSON_NAME]"
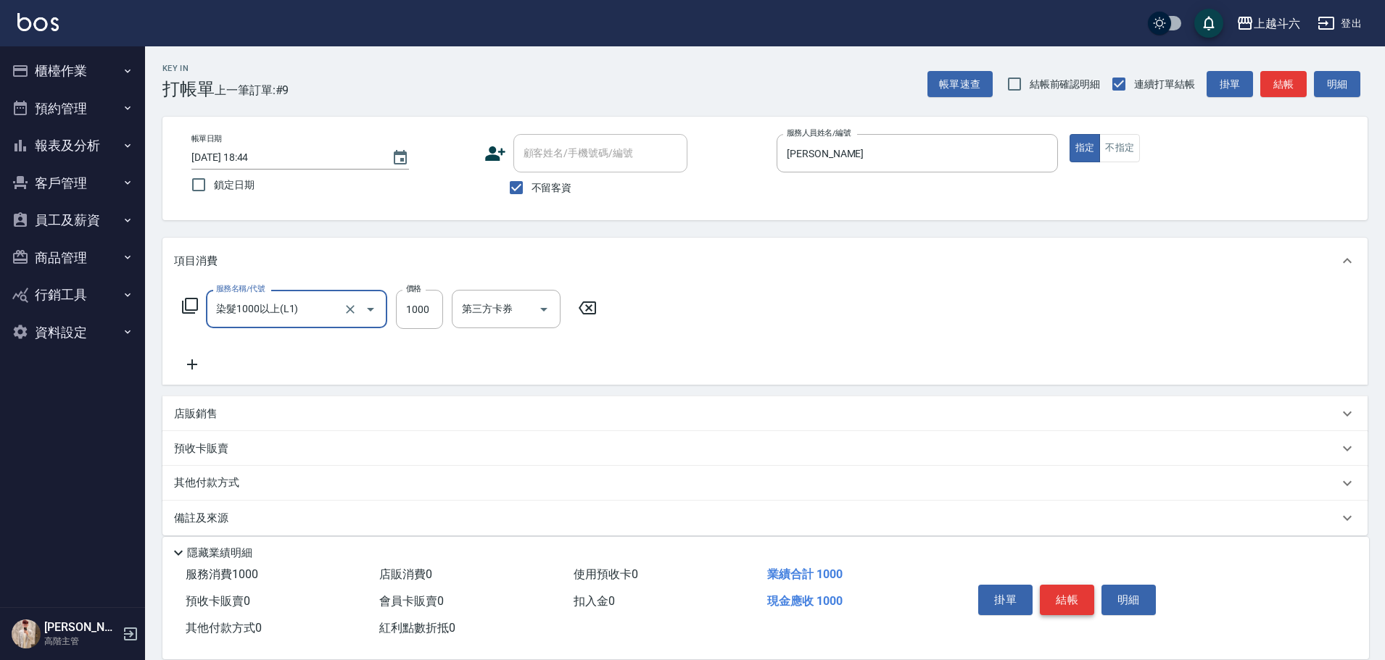
type input "染髮1000以上(L1)"
type input "2400"
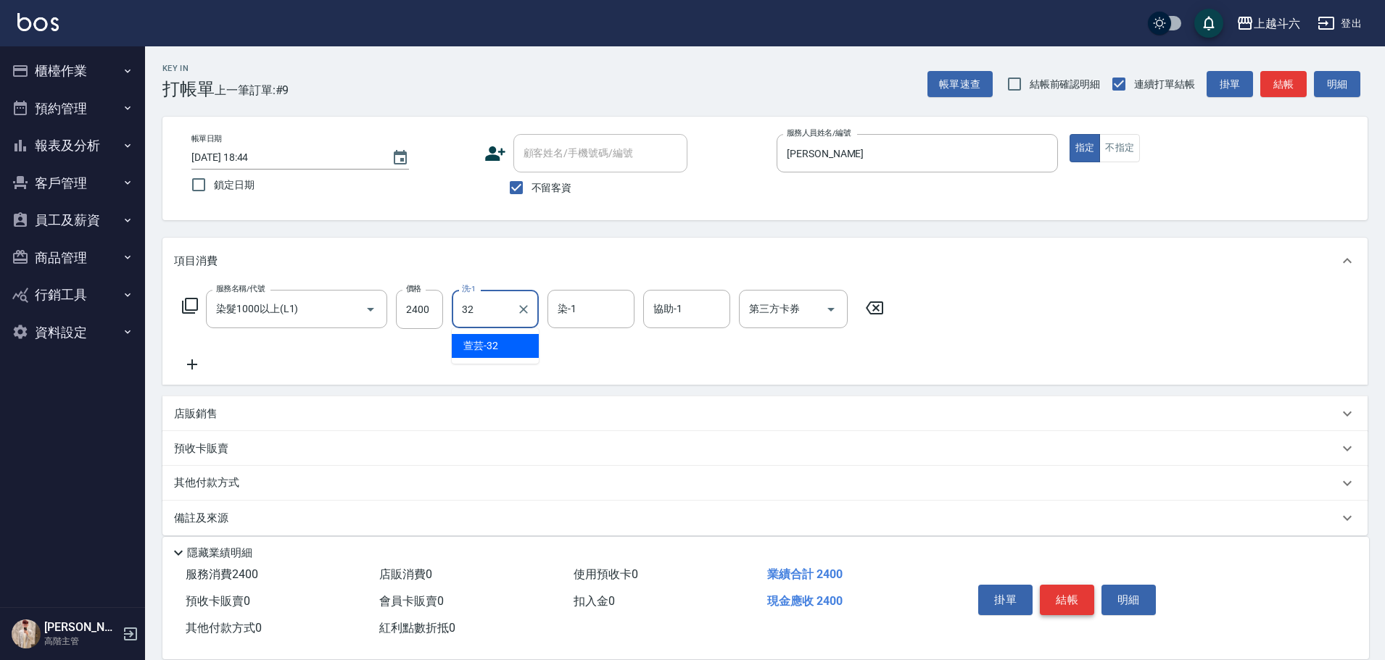
type input "萱芸-32"
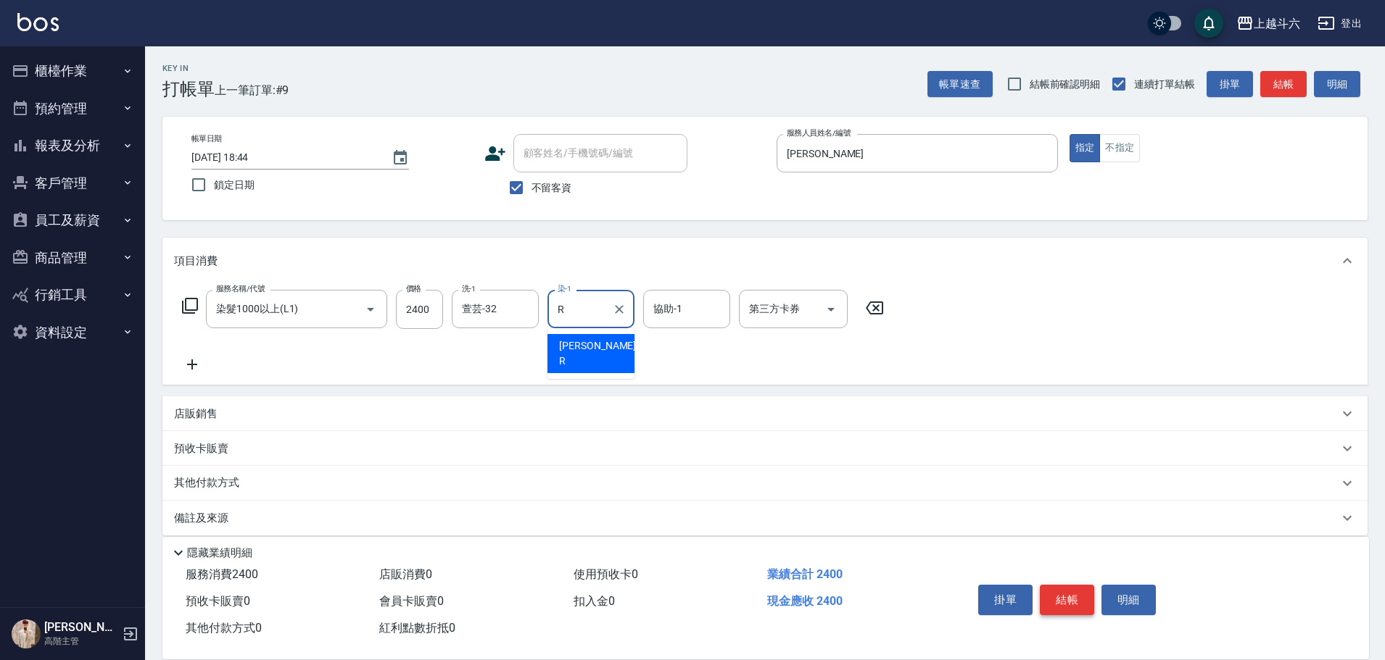
type input "[PERSON_NAME]"
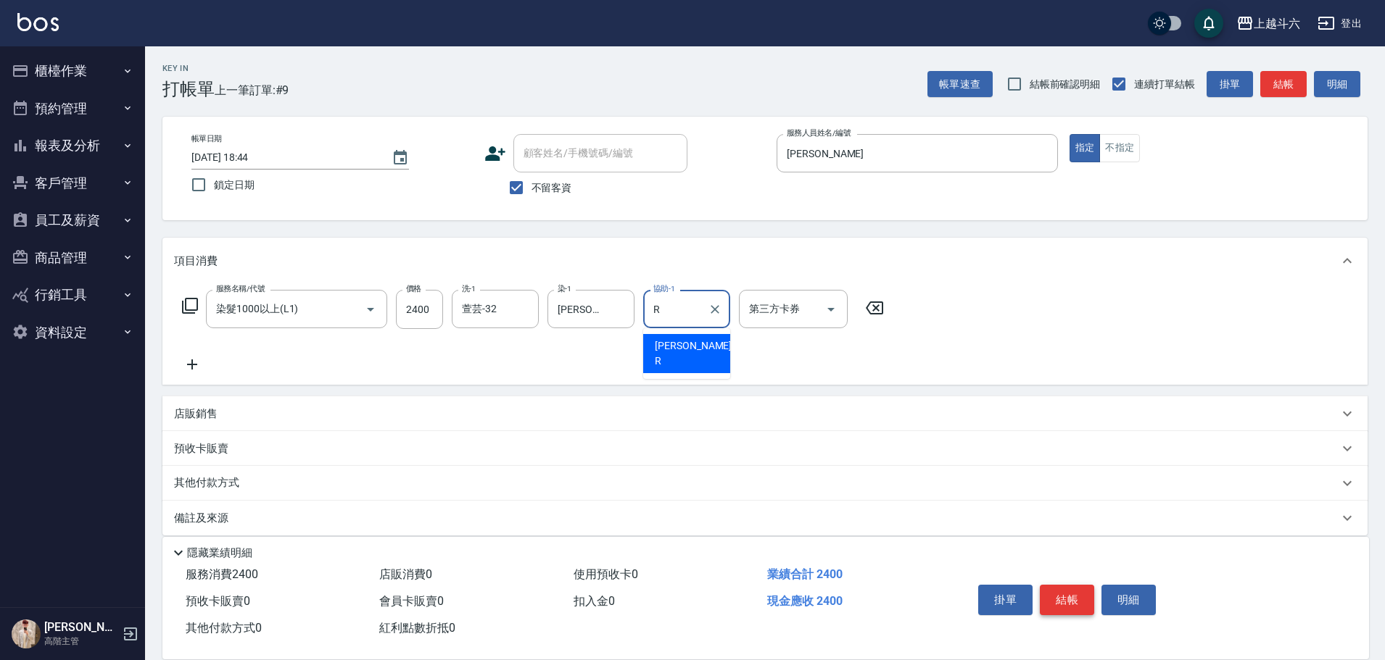
type input "[PERSON_NAME]"
click at [1071, 589] on button "結帳" at bounding box center [1066, 600] width 54 height 30
type input "[DATE] 18:45"
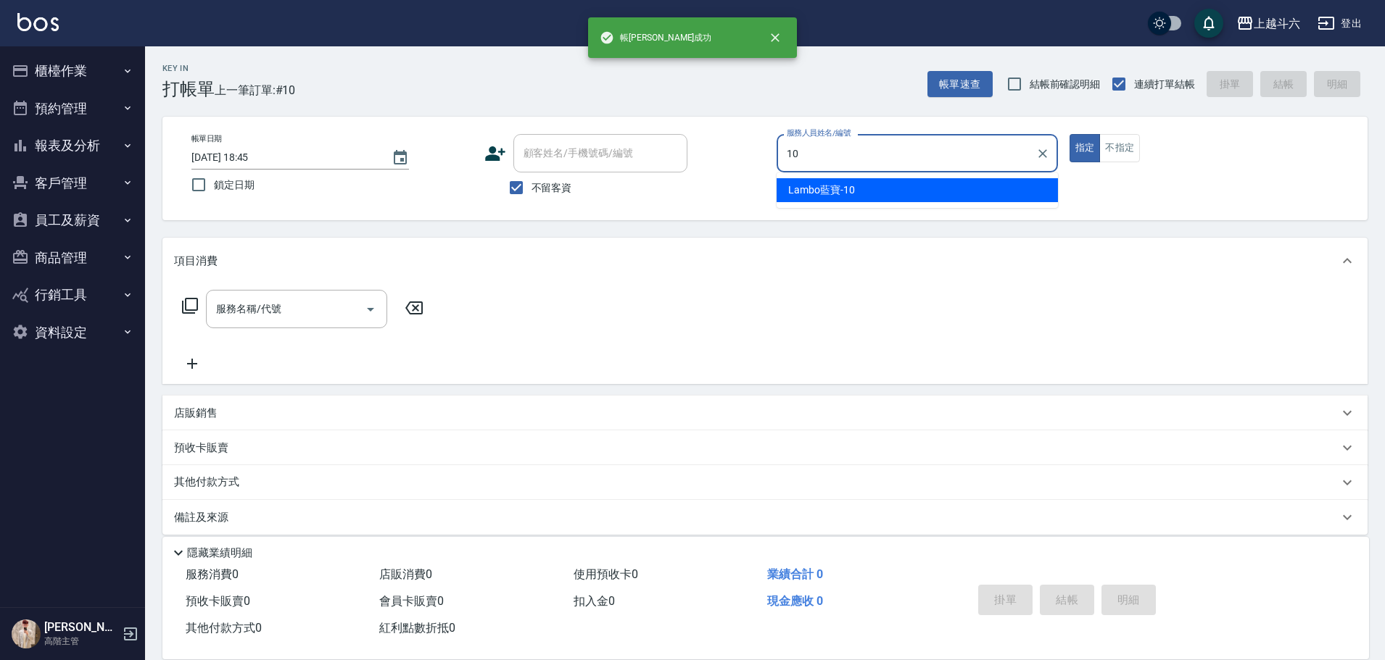
type input "Lambo藍寶-10"
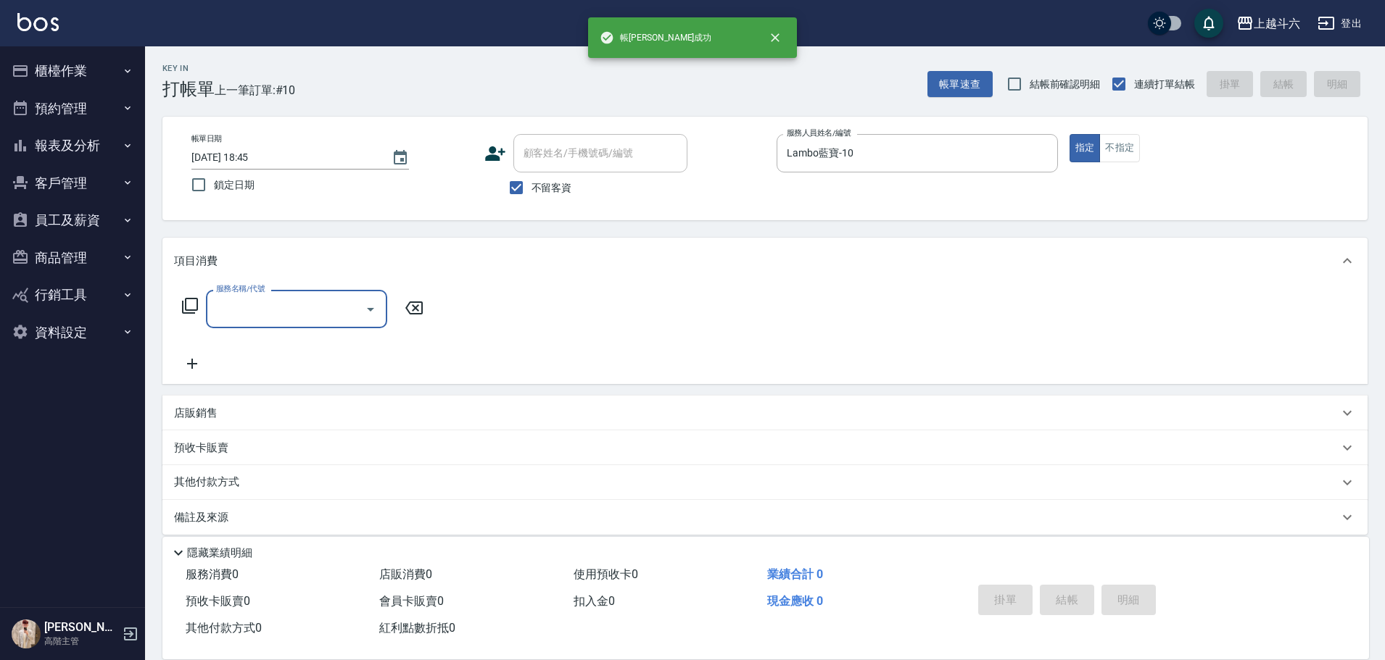
type input "ㄍ"
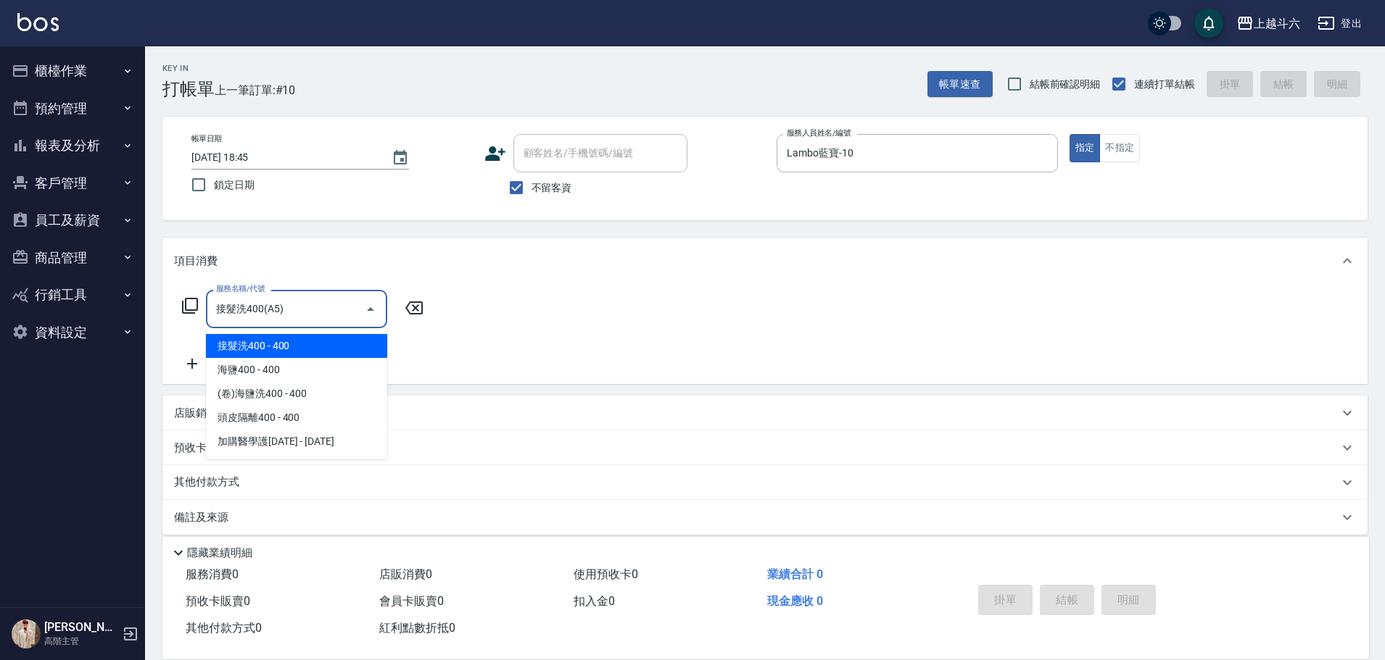
type input "接髮洗400(A5)"
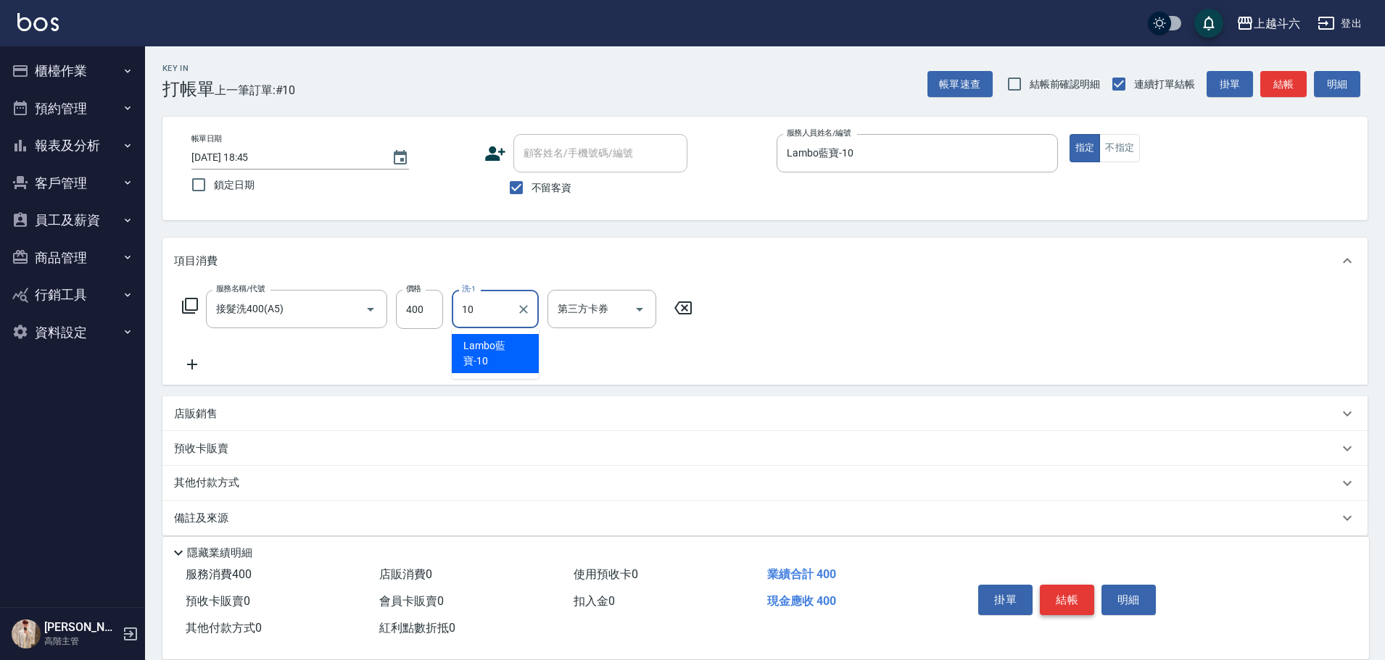
type input "Lambo藍寶-10"
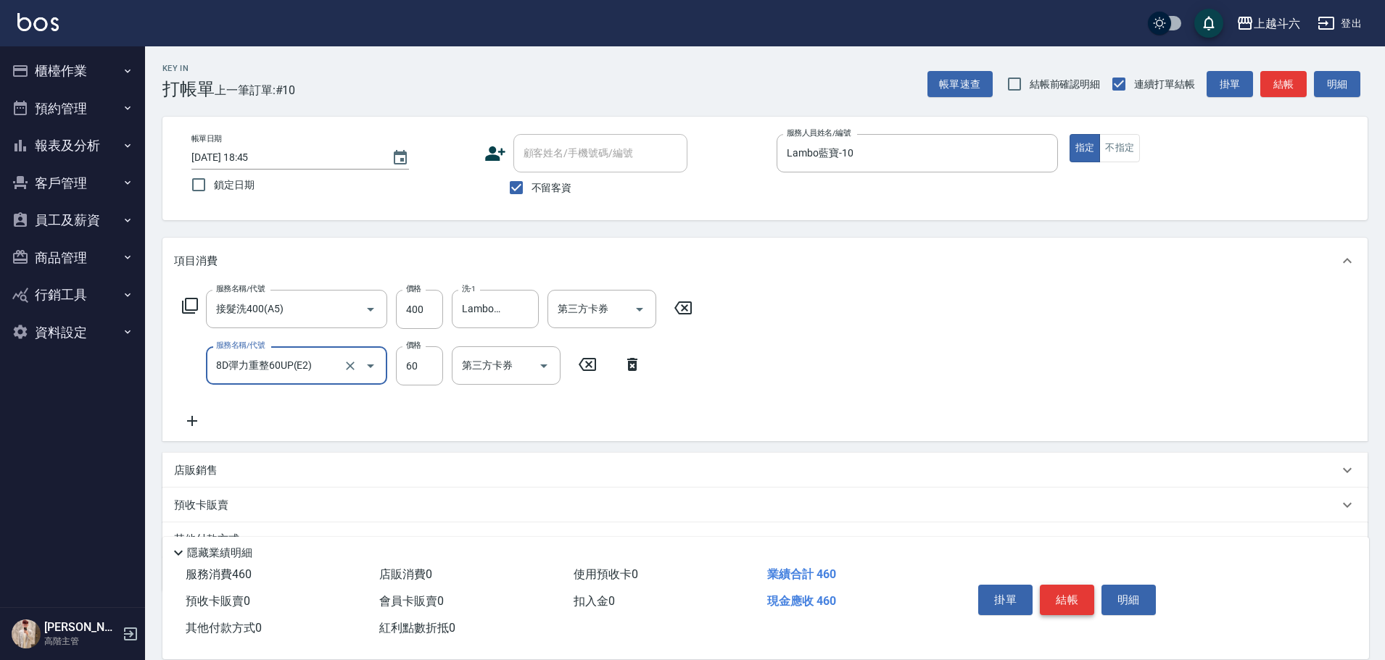
type input "8D彈力重整60UP(E2)"
type input "180"
drag, startPoint x: 1071, startPoint y: 589, endPoint x: 1060, endPoint y: 593, distance: 11.7
click at [1060, 593] on button "結帳" at bounding box center [1066, 600] width 54 height 30
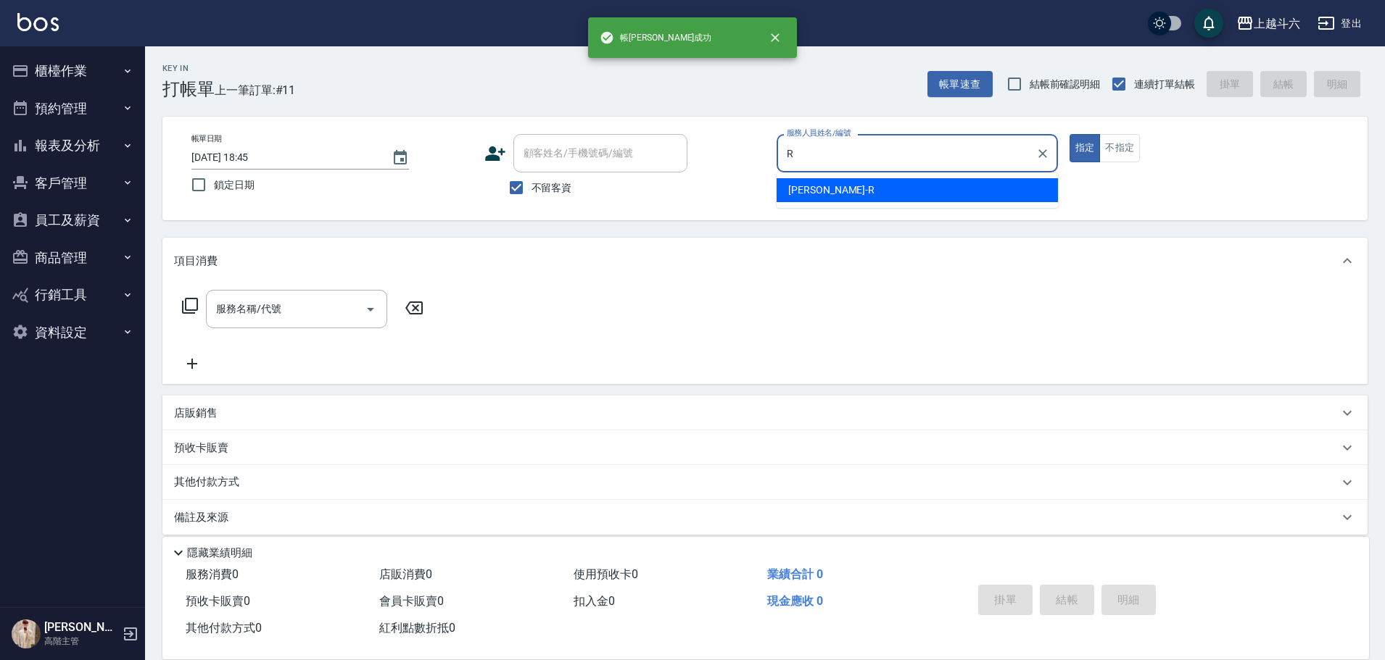
type input "[PERSON_NAME]"
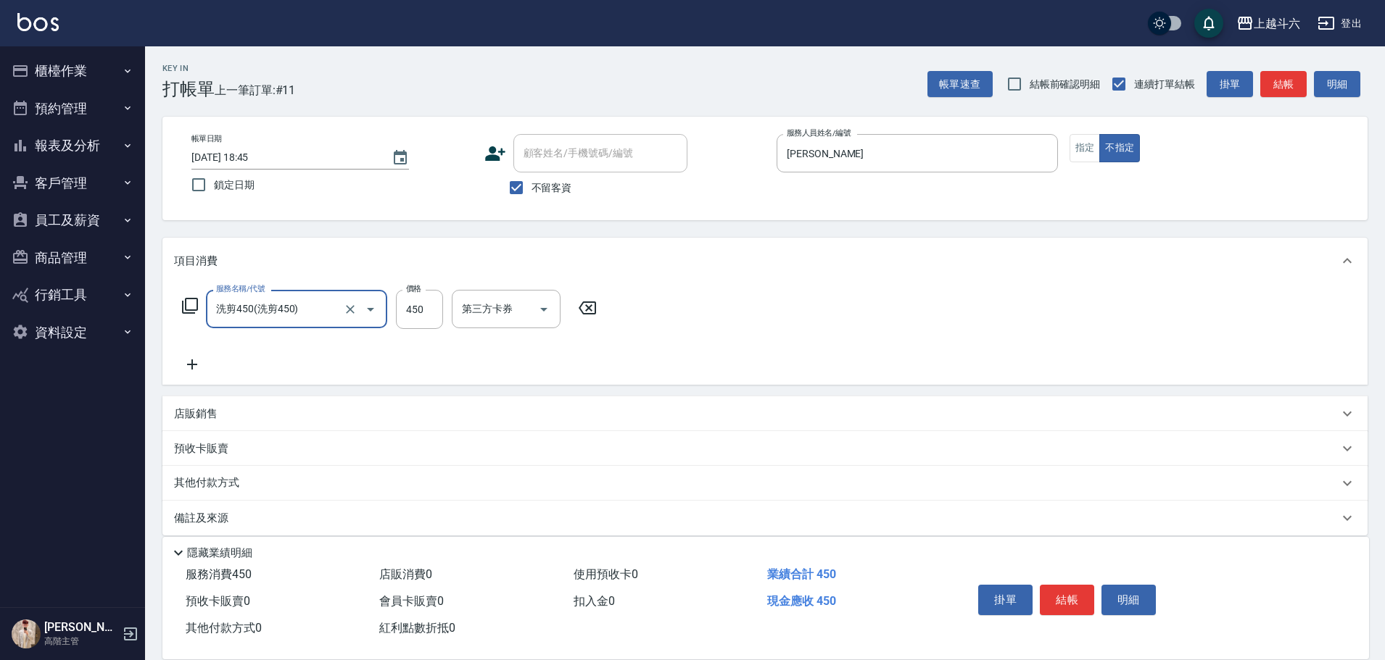
type input "洗剪450"
type input "萱芸-32"
click at [1060, 593] on button "結帳" at bounding box center [1066, 600] width 54 height 30
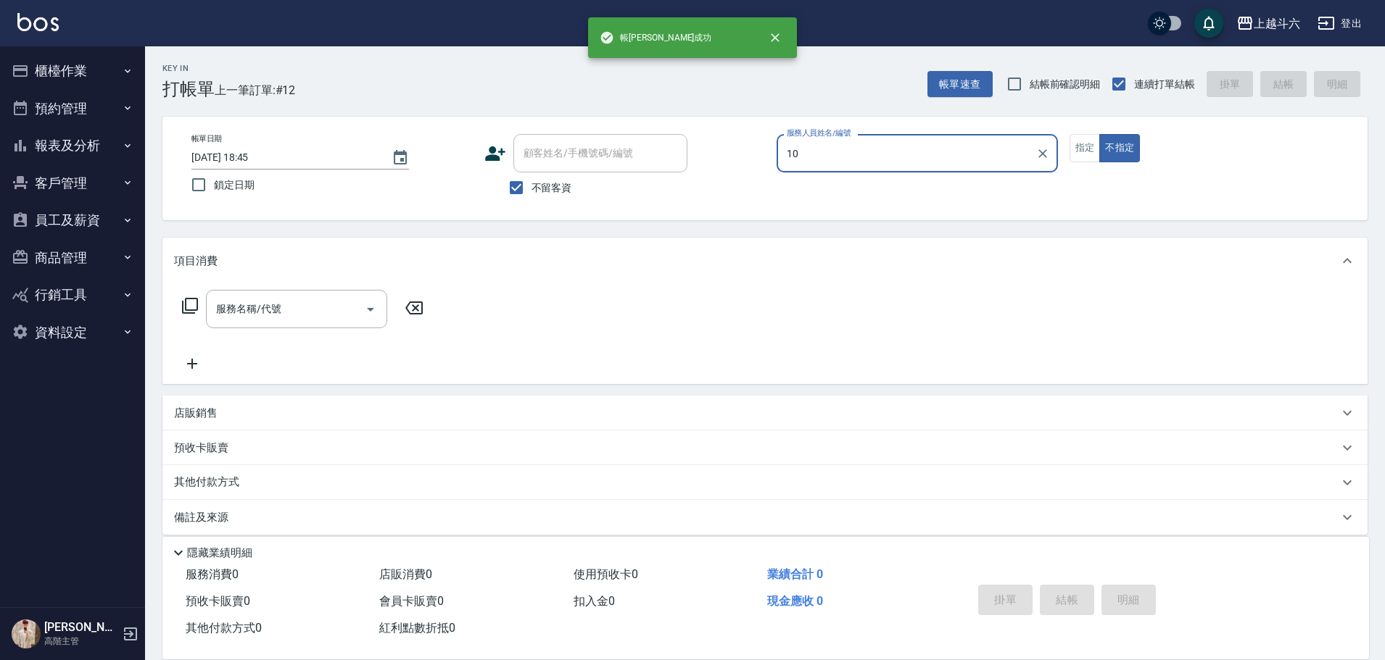
type input "Lambo藍寶-10"
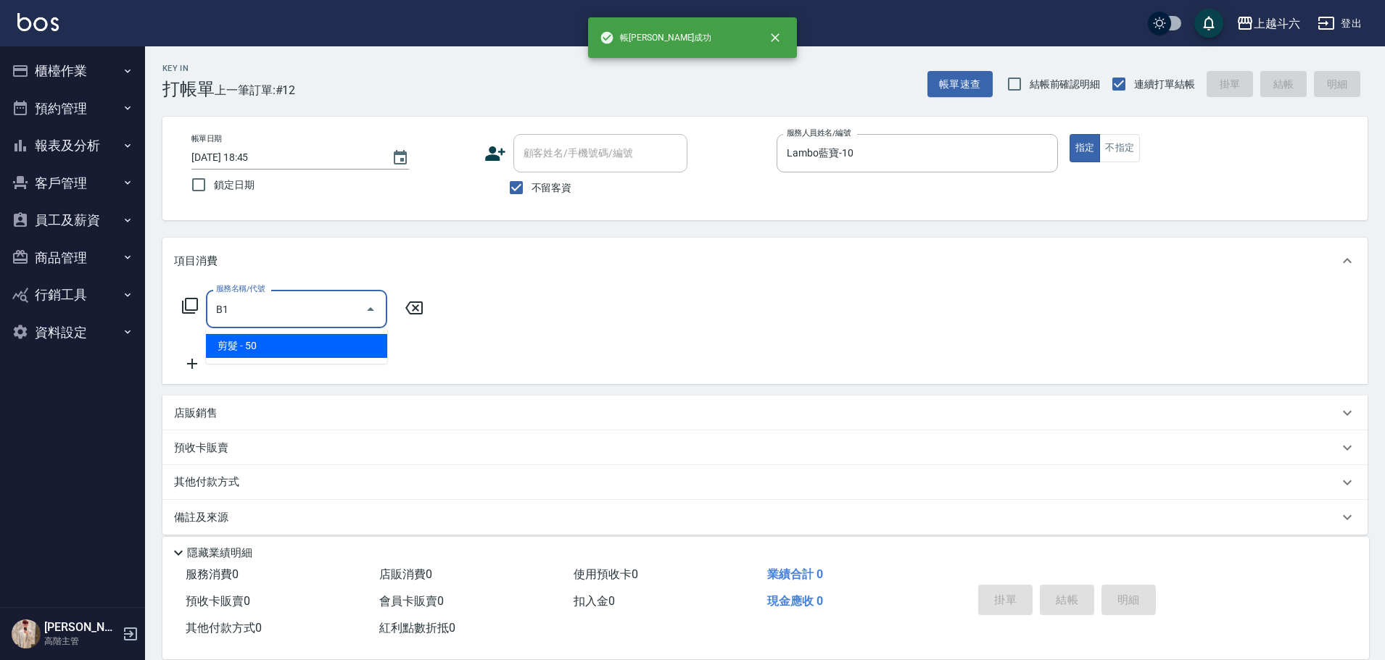
type input "剪髮(B1)"
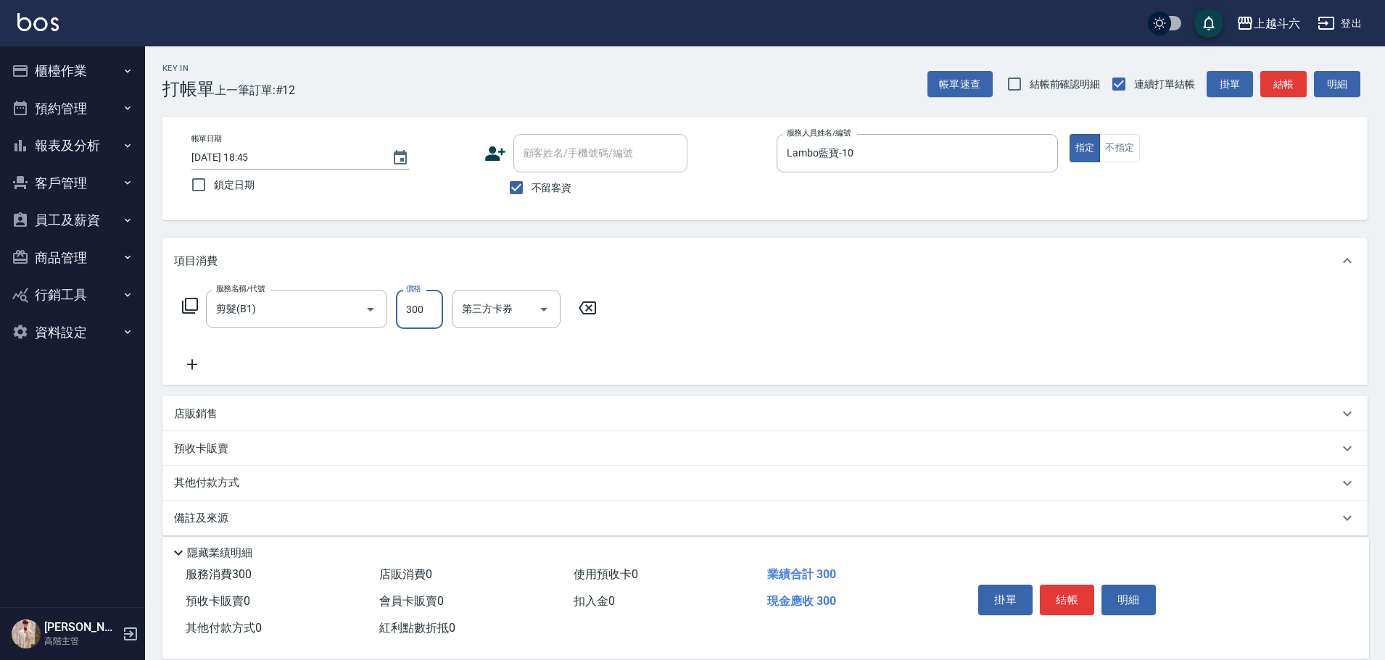
type input "300"
click at [1060, 593] on button "結帳" at bounding box center [1066, 600] width 54 height 30
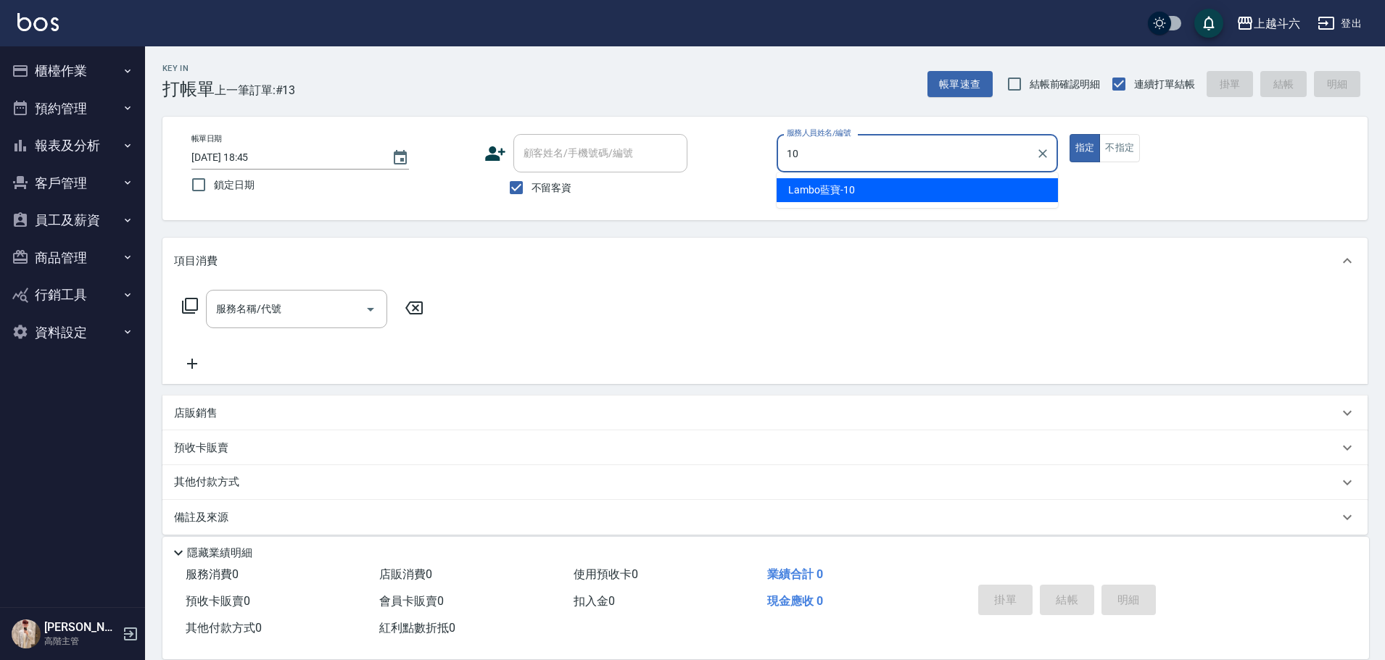
type input "Lambo藍寶-10"
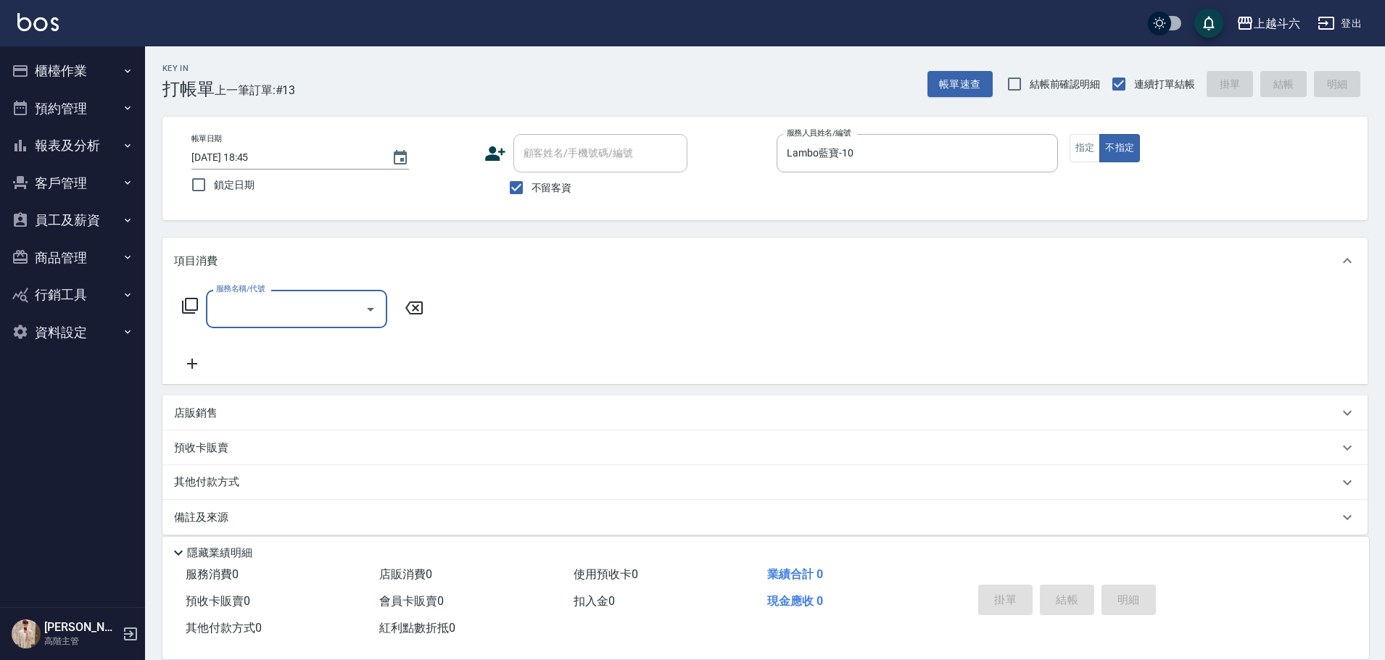
type input "6"
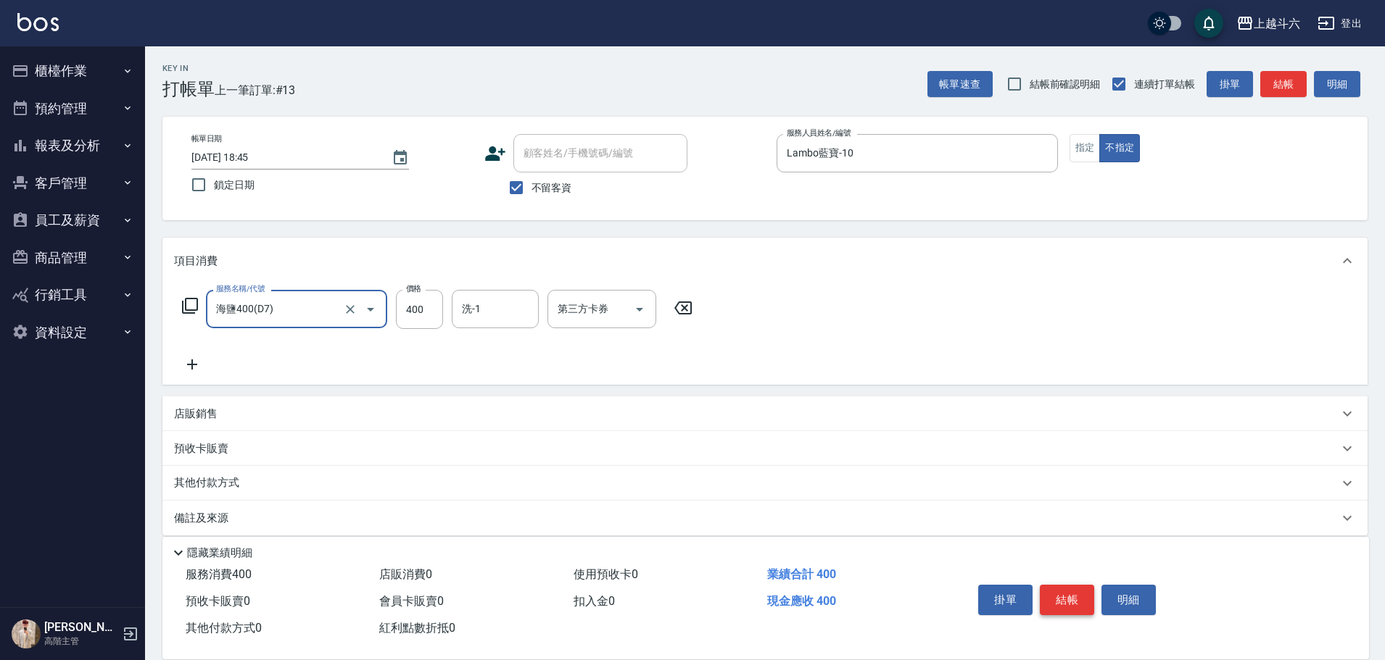
type input "海鹽400(D7)"
type input "萱芸-32"
click at [1073, 596] on button "結帳" at bounding box center [1066, 600] width 54 height 30
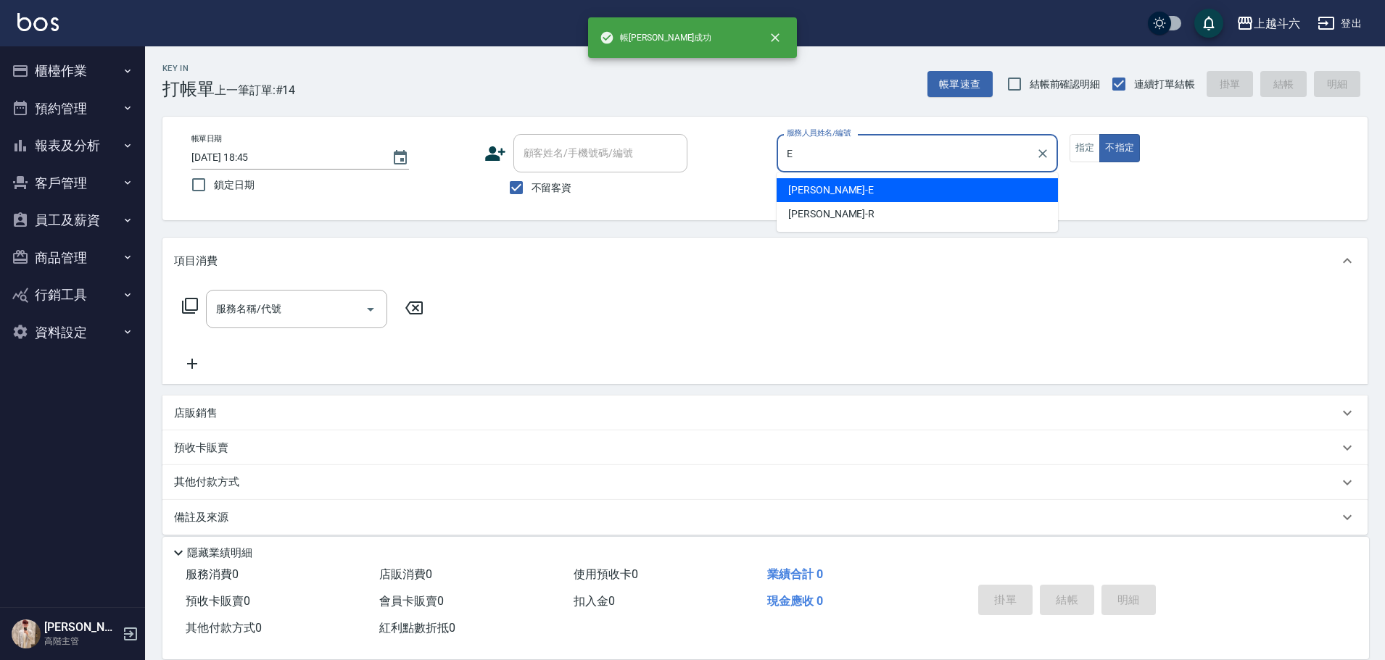
type input "[PERSON_NAME]"
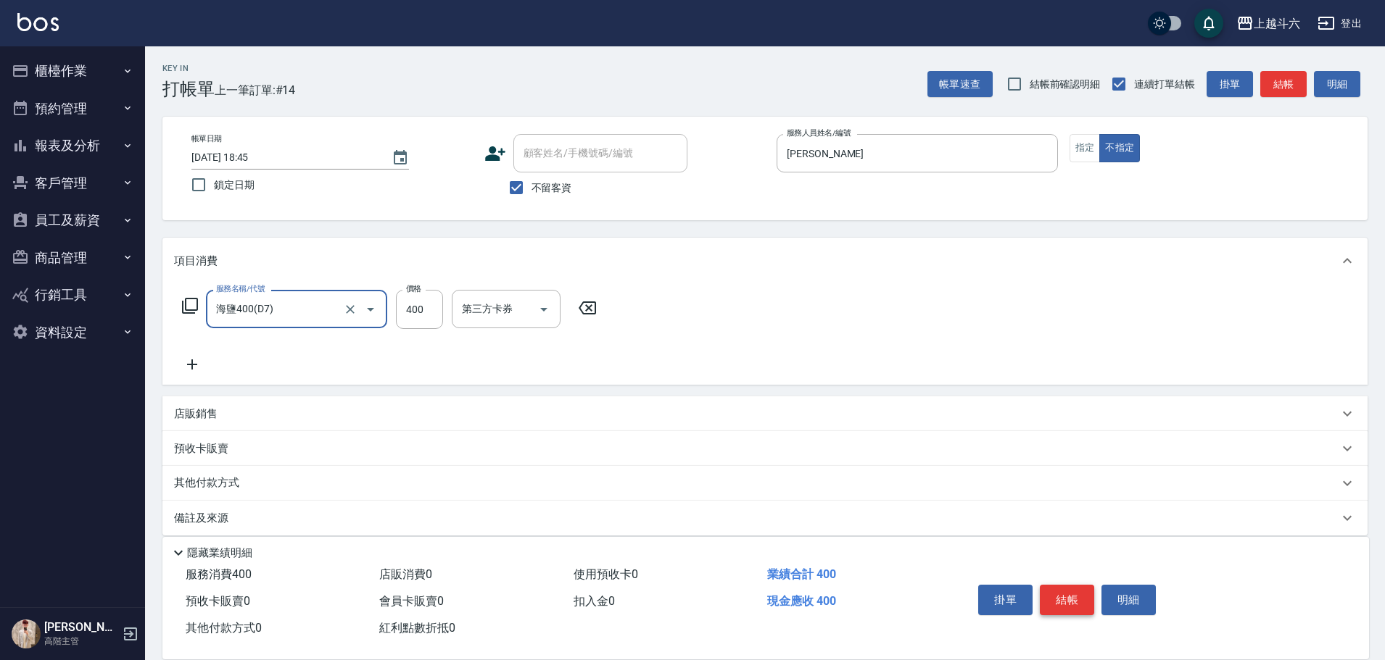
type input "海鹽400(D7)"
type input "萱芸-32"
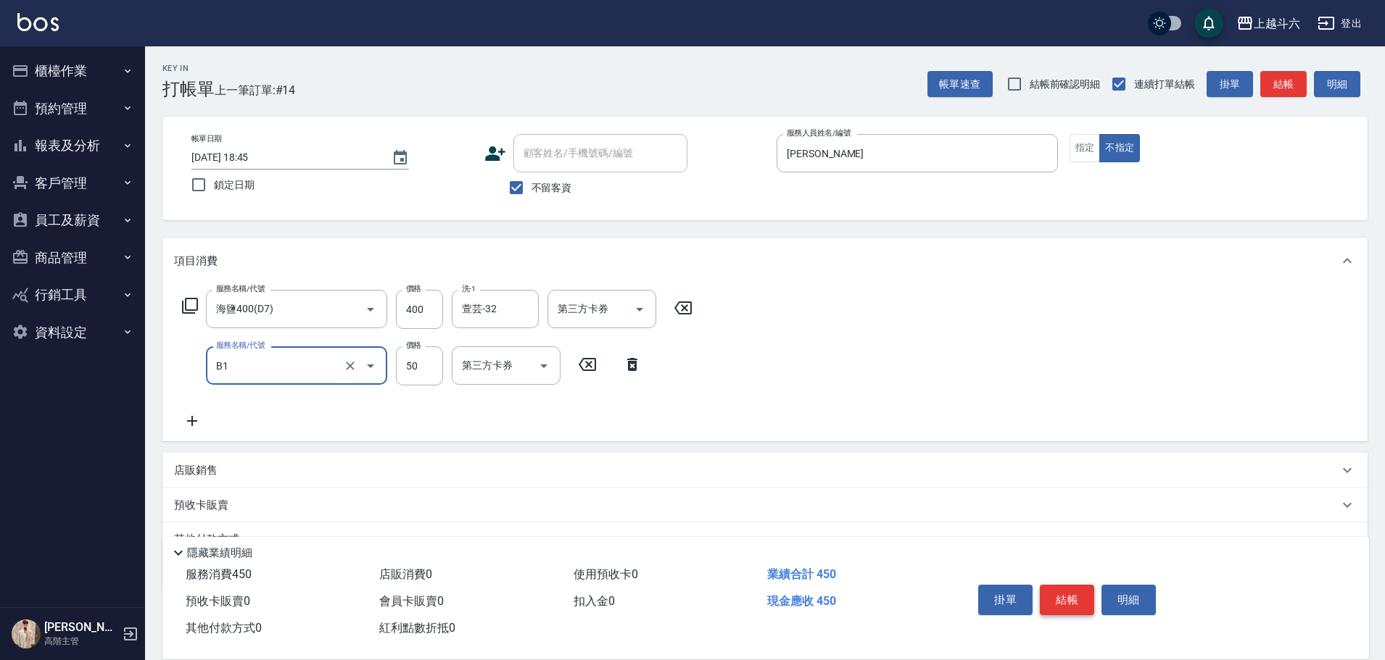
type input "剪髮(B1)"
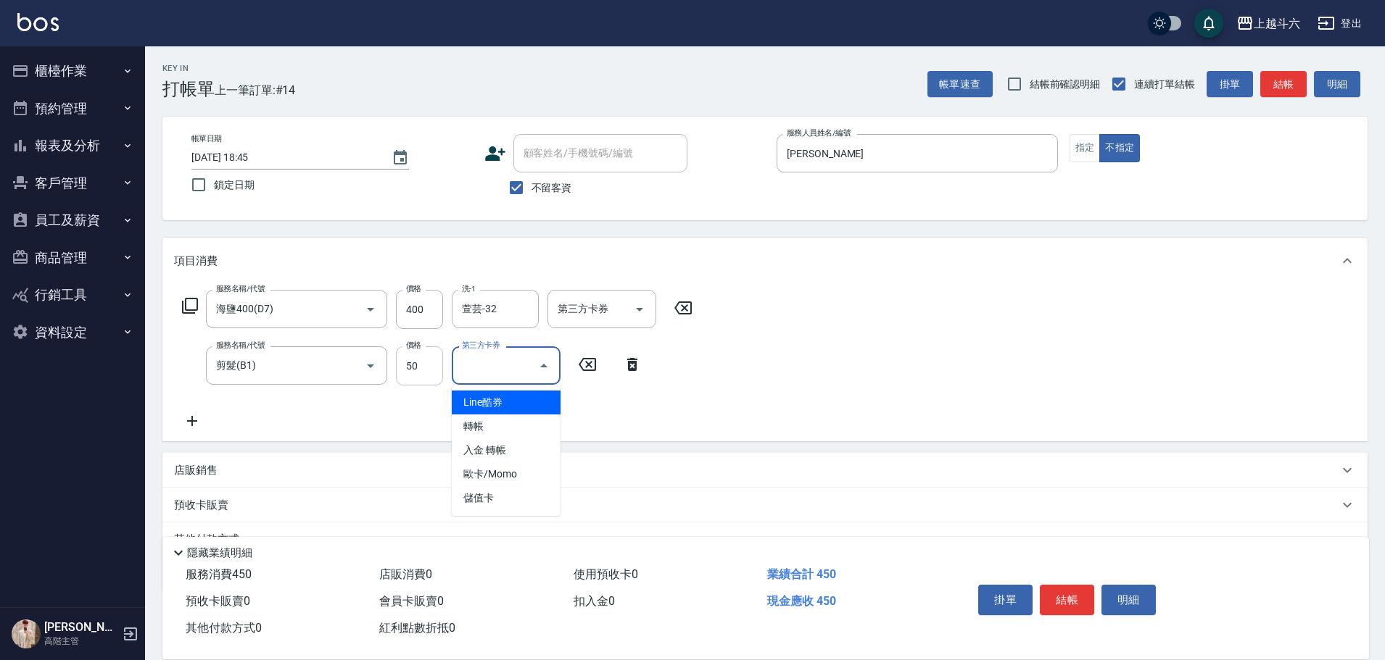
click at [410, 375] on input "50" at bounding box center [419, 365] width 47 height 39
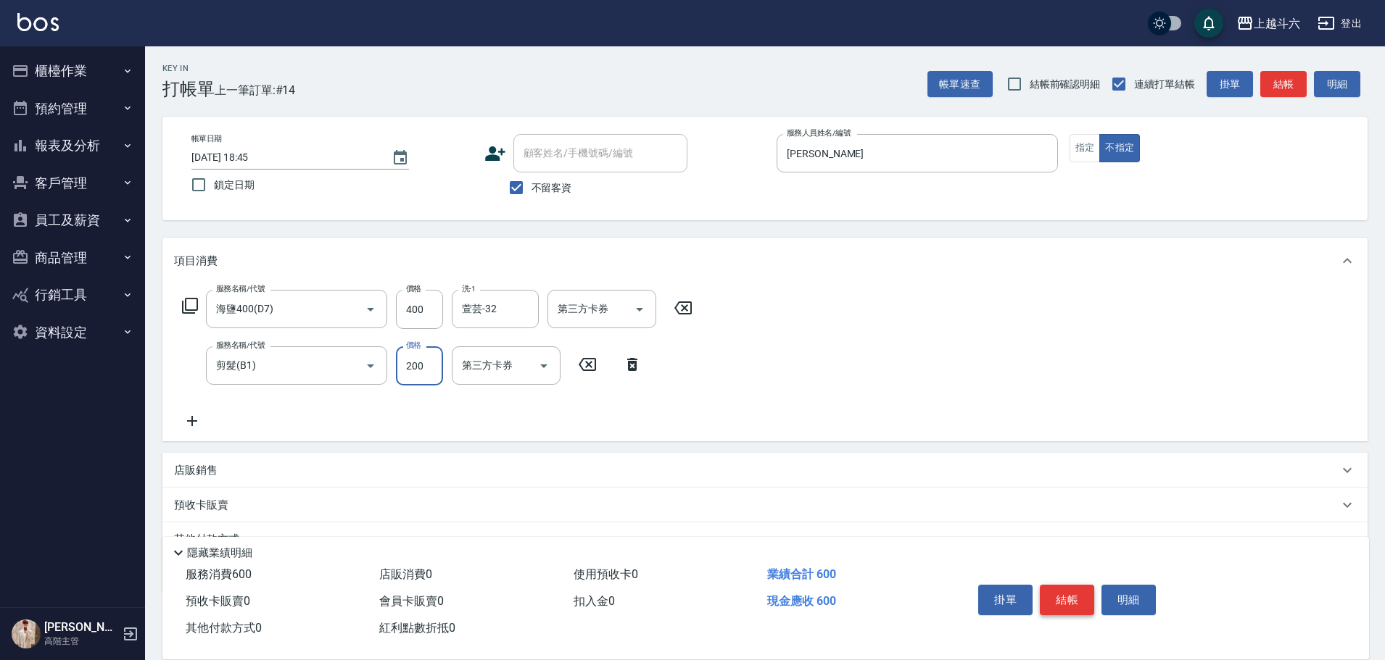
type input "200"
click at [1080, 590] on button "結帳" at bounding box center [1066, 600] width 54 height 30
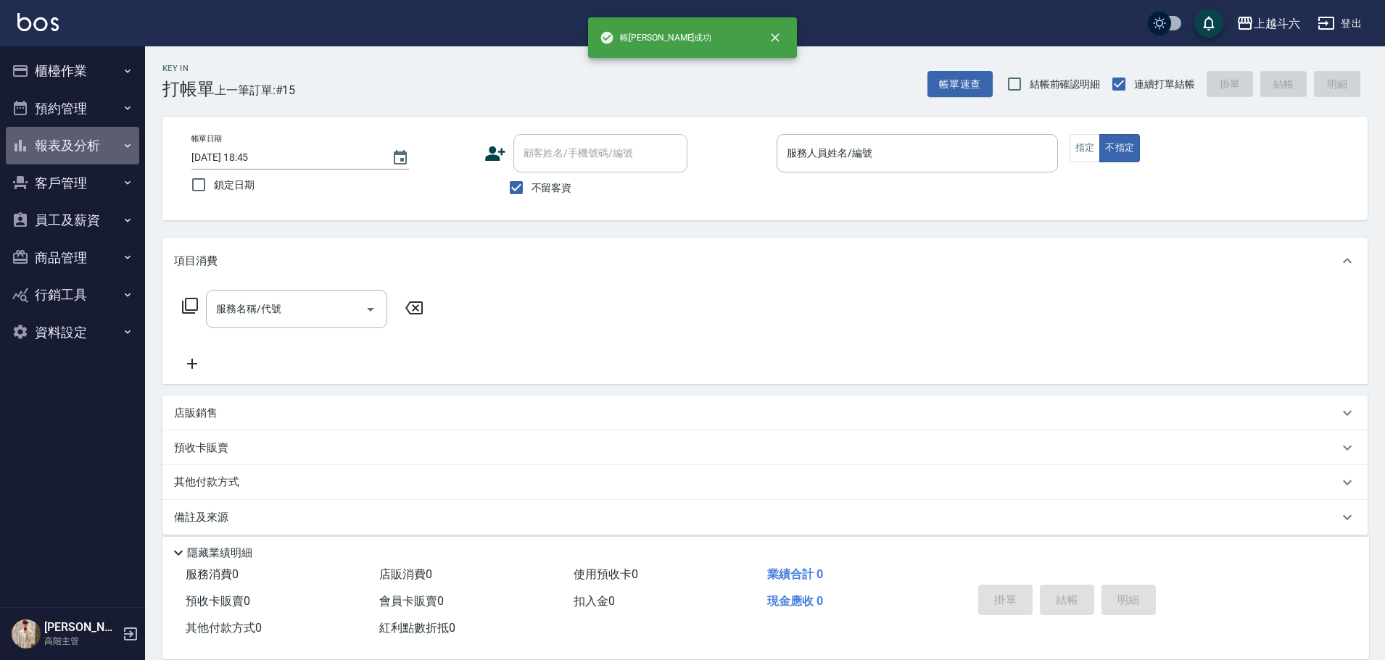
click at [109, 151] on button "報表及分析" at bounding box center [72, 146] width 133 height 38
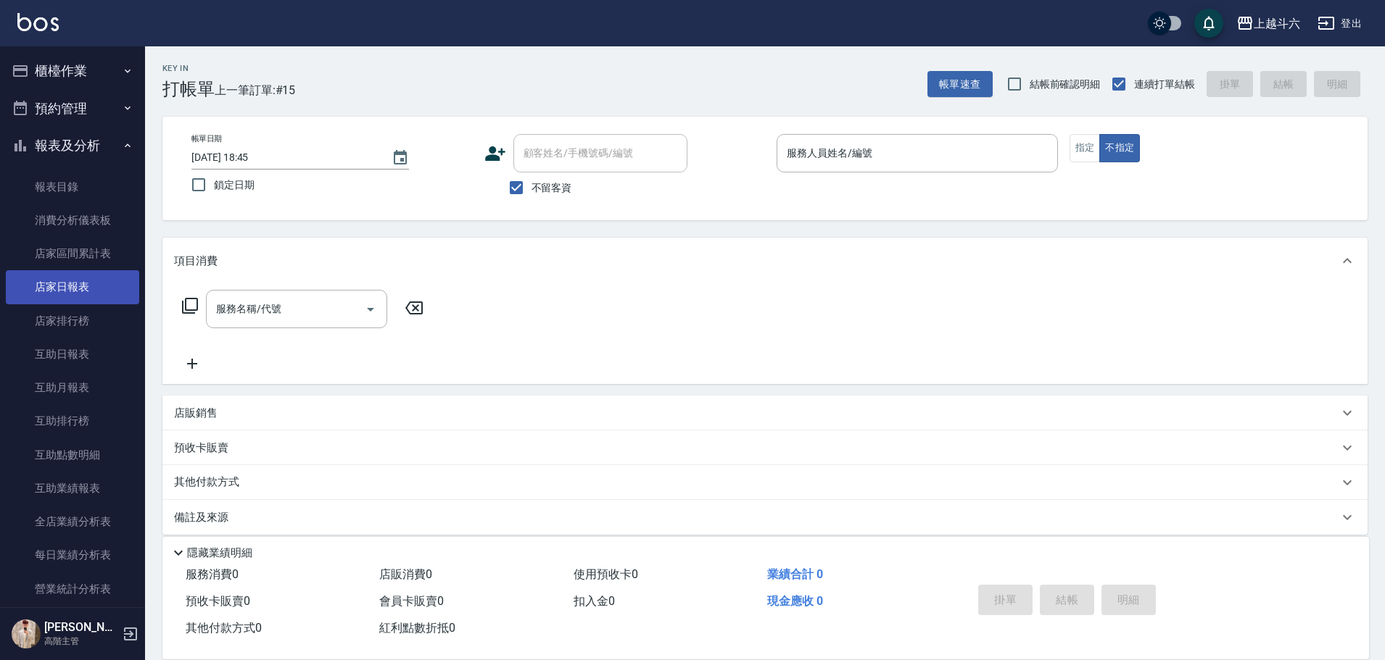
click at [109, 283] on link "店家日報表" at bounding box center [72, 286] width 133 height 33
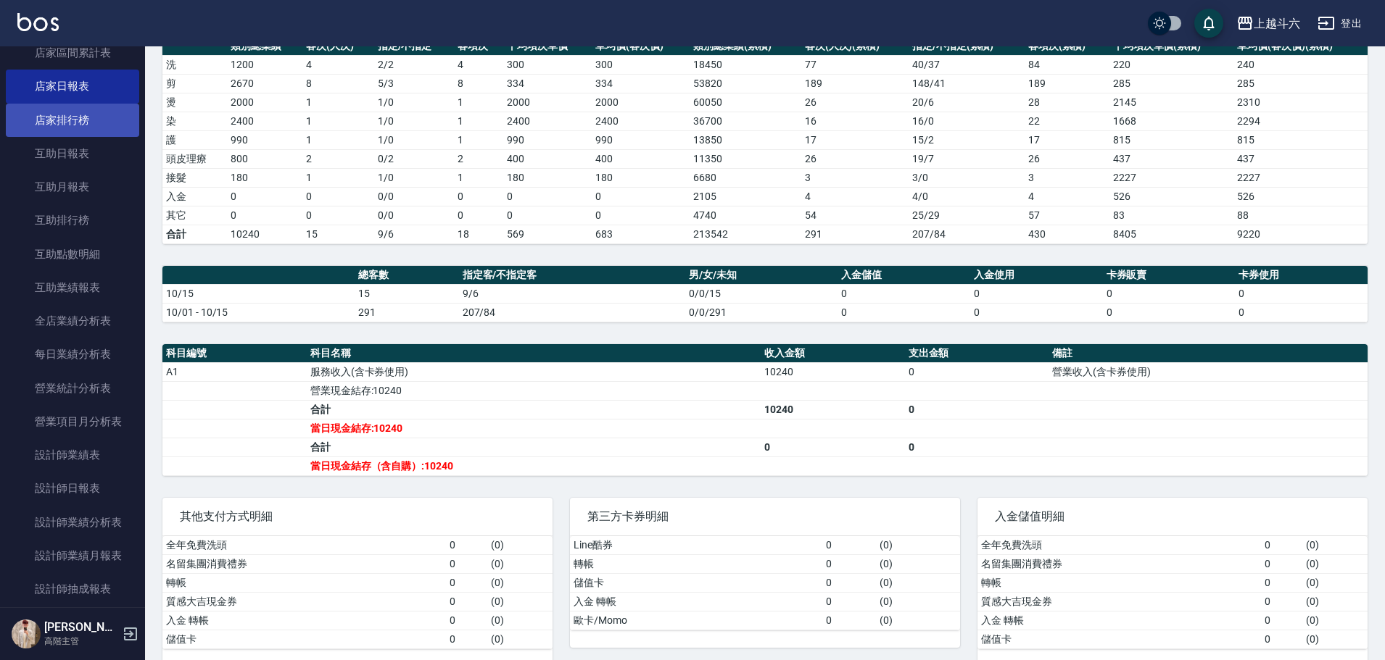
scroll to position [217, 0]
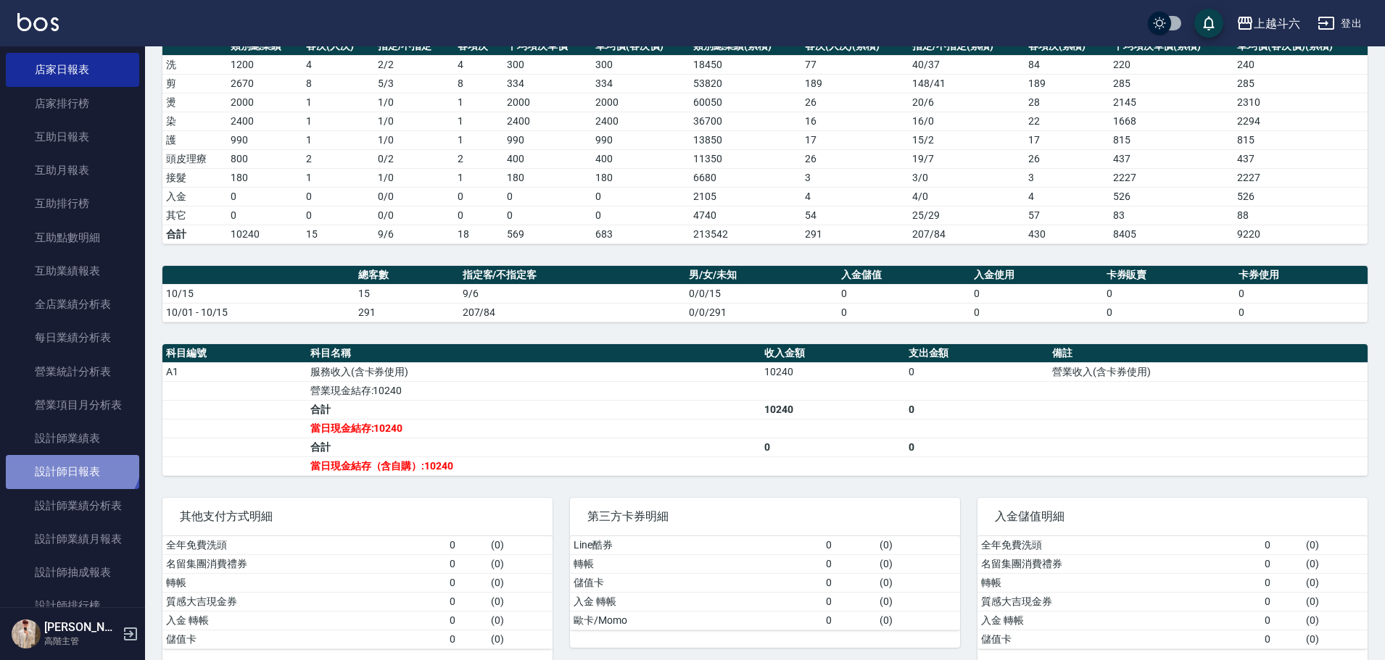
click at [70, 457] on link "設計師日報表" at bounding box center [72, 471] width 133 height 33
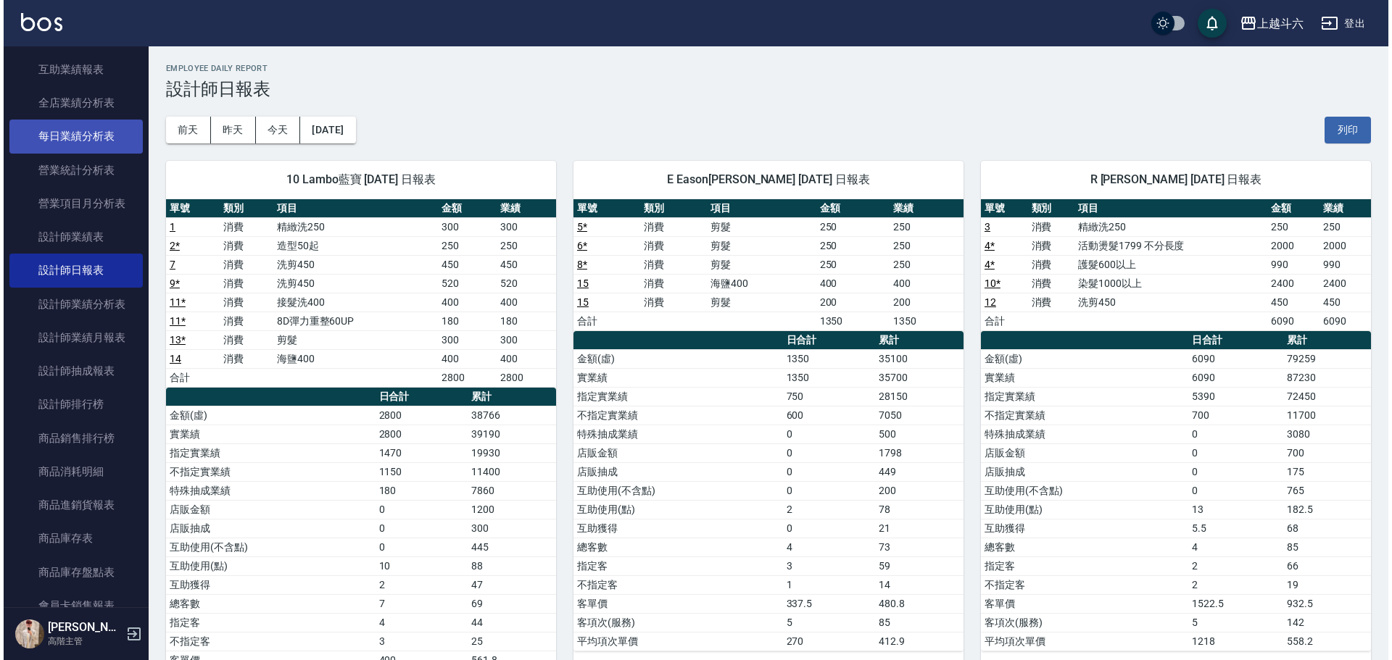
scroll to position [435, 0]
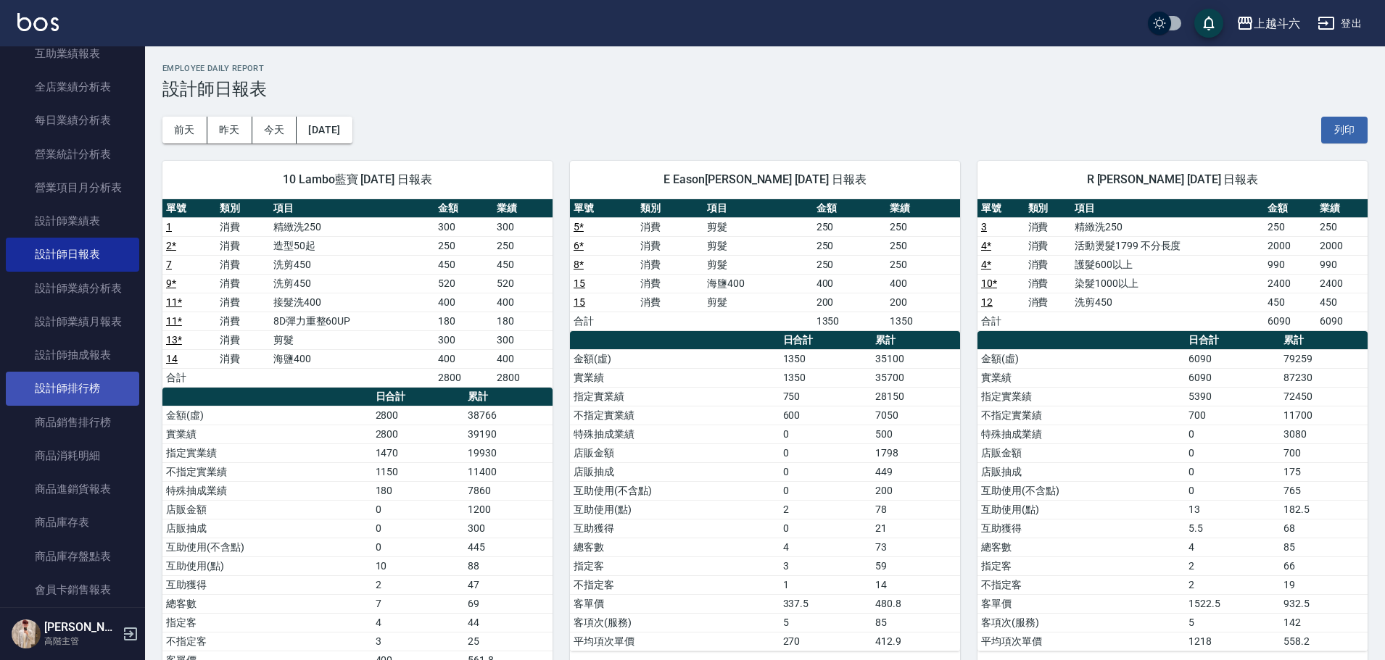
click at [53, 375] on link "設計師排行榜" at bounding box center [72, 388] width 133 height 33
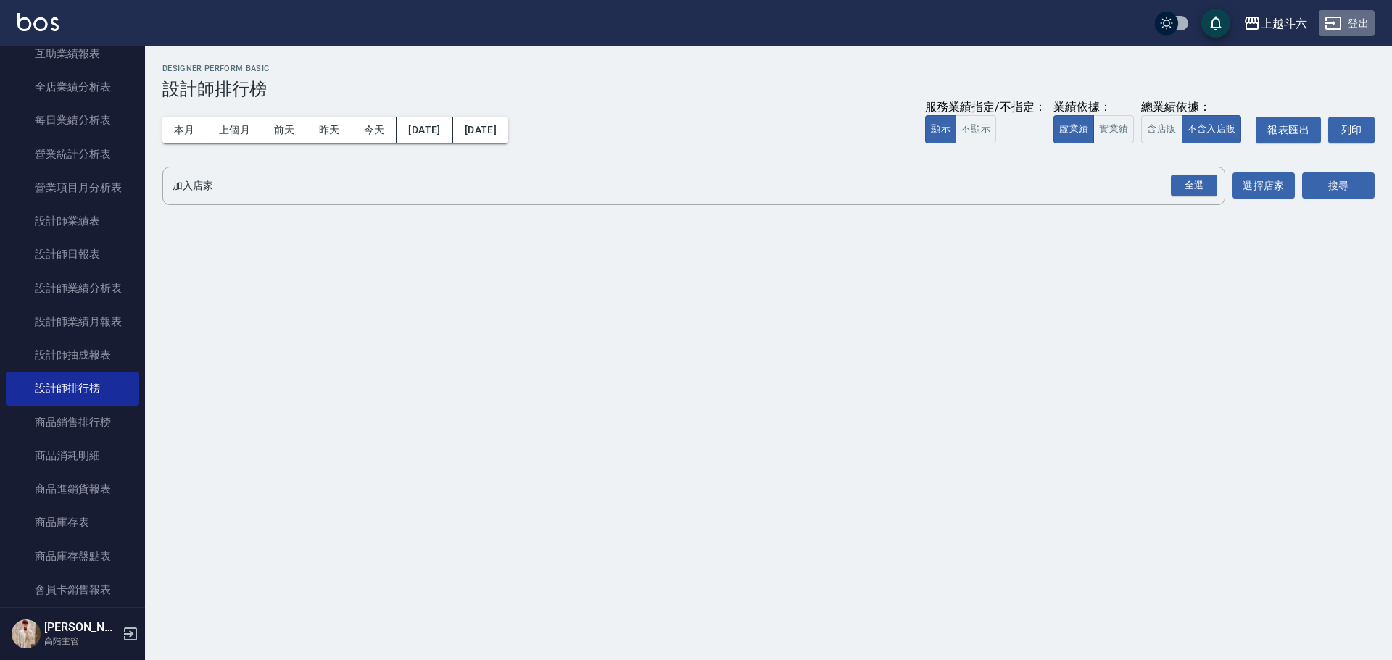
click at [1352, 19] on button "登出" at bounding box center [1347, 23] width 56 height 27
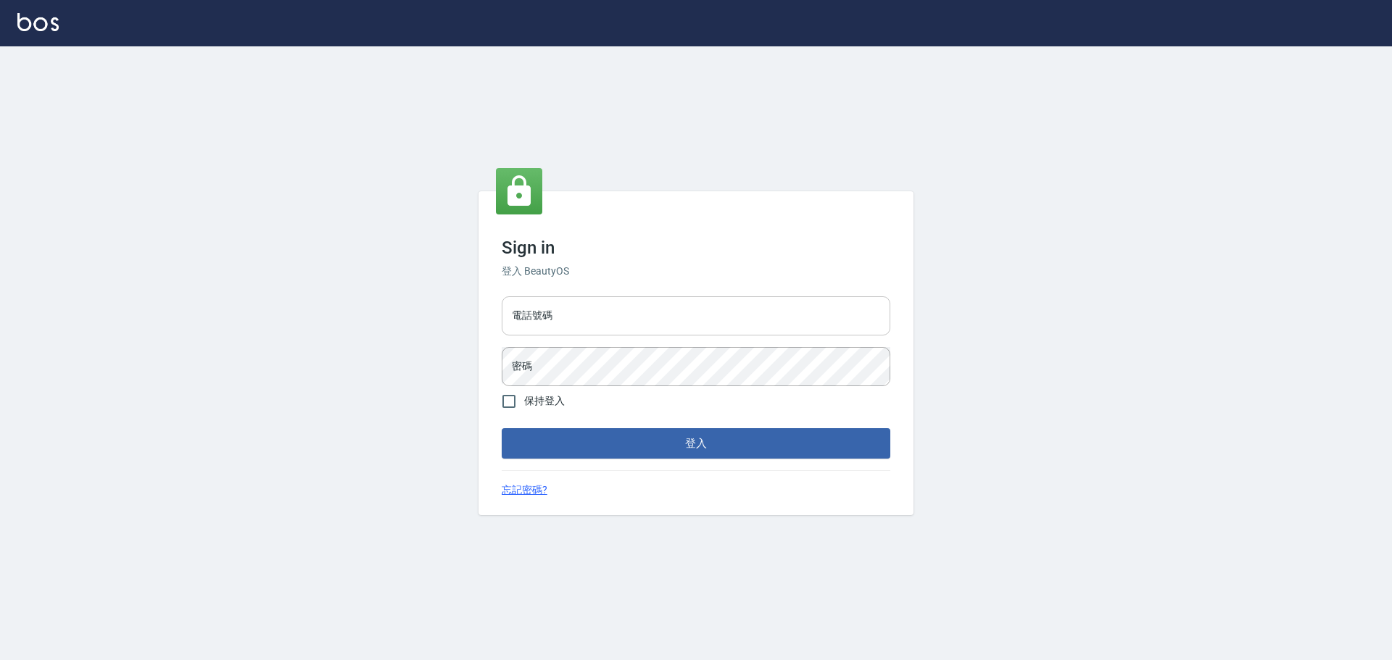
drag, startPoint x: 0, startPoint y: 0, endPoint x: 721, endPoint y: 304, distance: 782.6
click at [721, 304] on input "電話號碼" at bounding box center [696, 315] width 389 height 39
type input "0911724977"
click at [502, 428] on button "登入" at bounding box center [696, 443] width 389 height 30
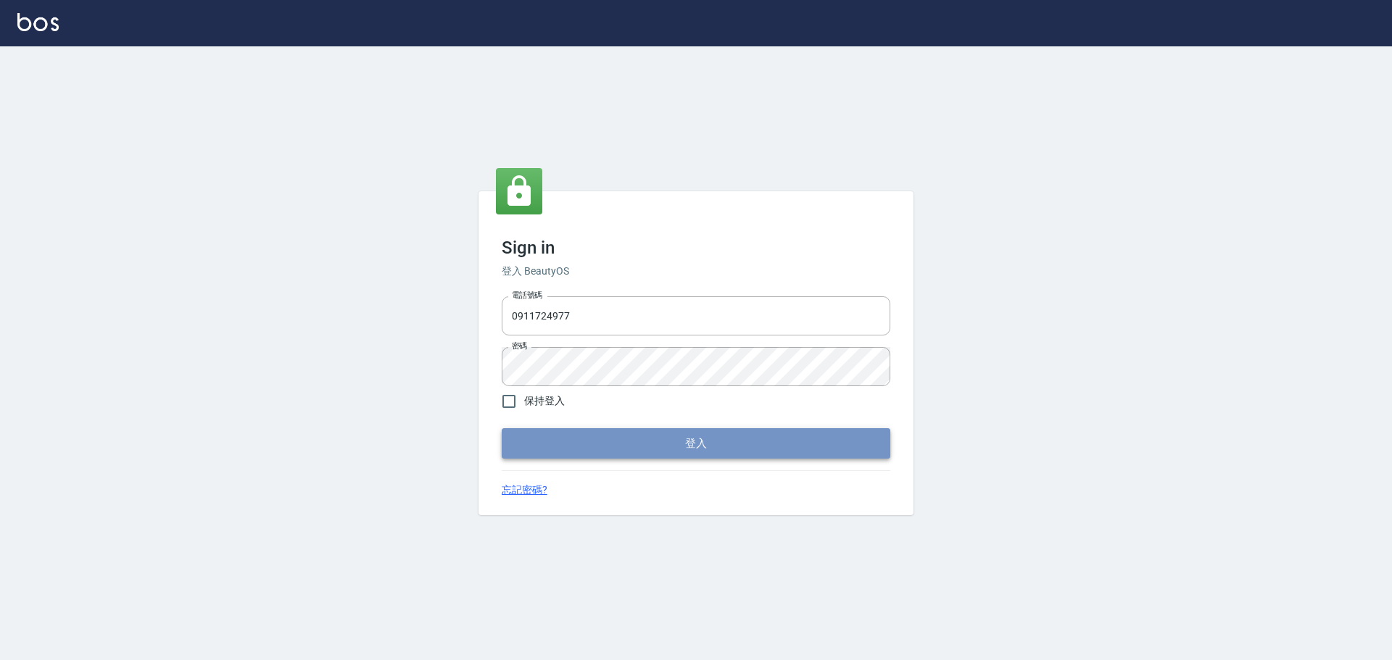
click at [642, 435] on button "登入" at bounding box center [696, 443] width 389 height 30
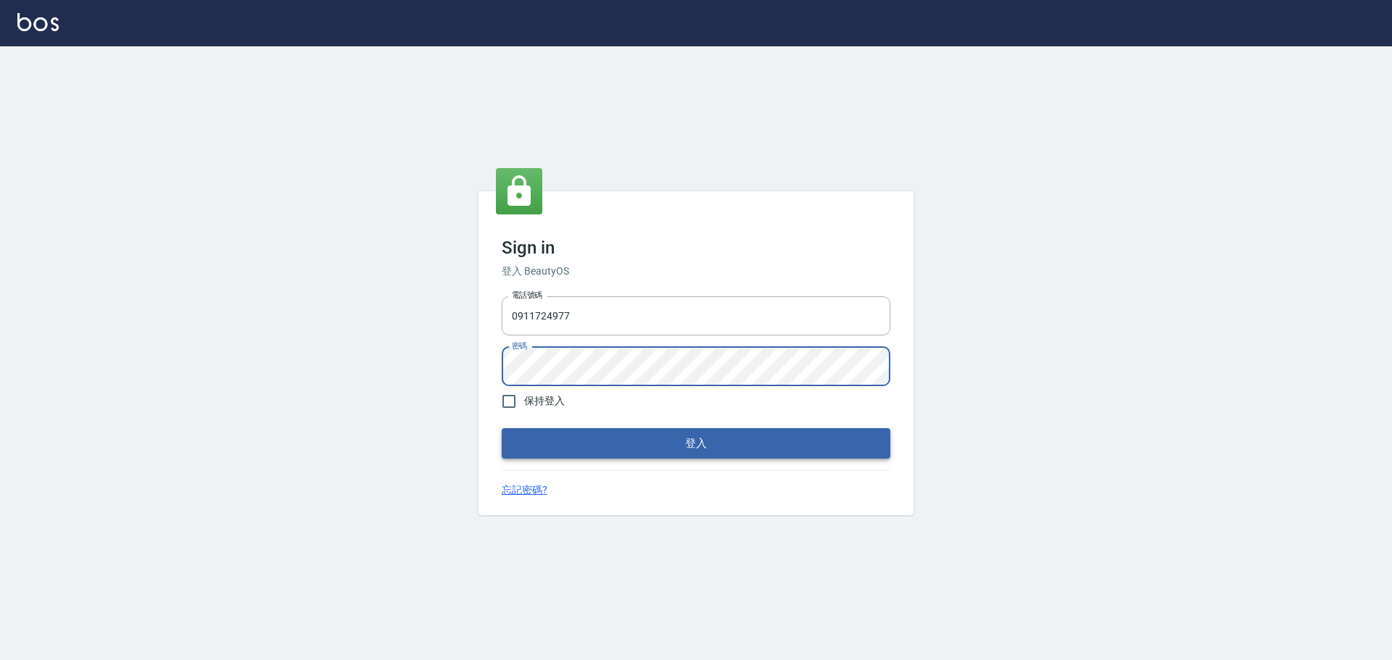
click at [565, 436] on button "登入" at bounding box center [696, 443] width 389 height 30
